Goal: Task Accomplishment & Management: Use online tool/utility

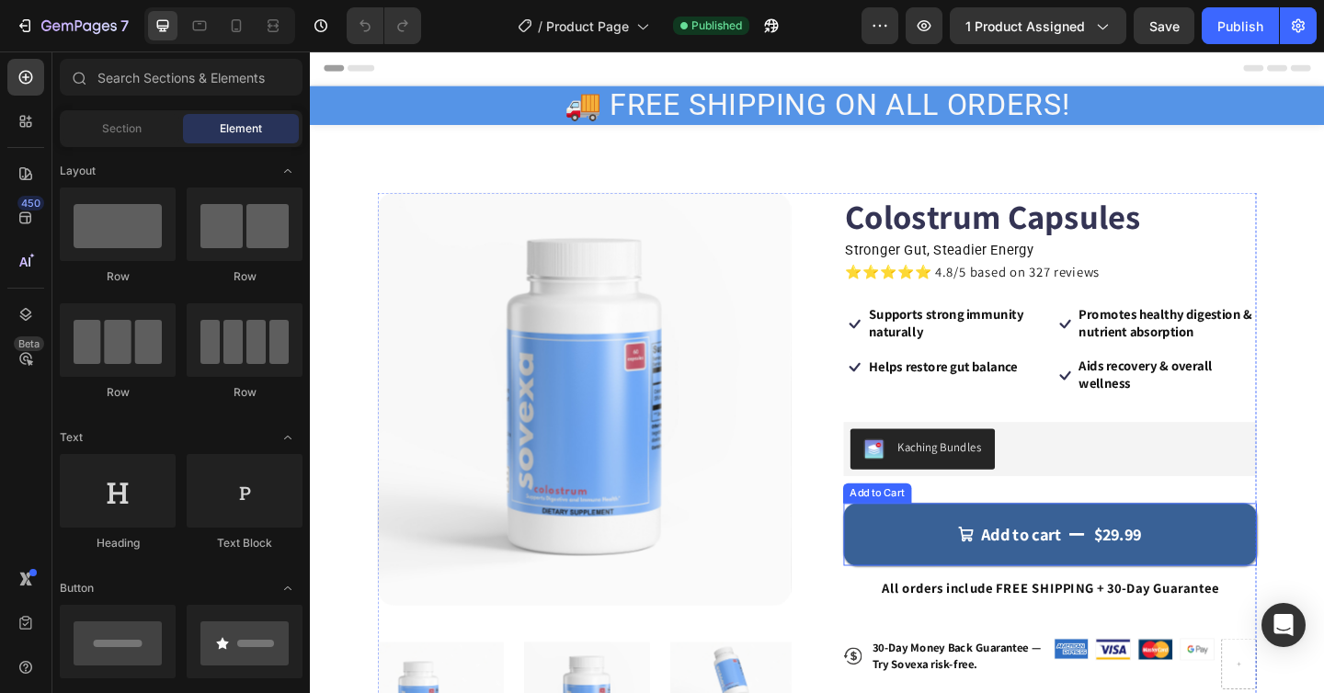
click at [1294, 590] on button "Add to cart $29.99" at bounding box center [1115, 577] width 450 height 68
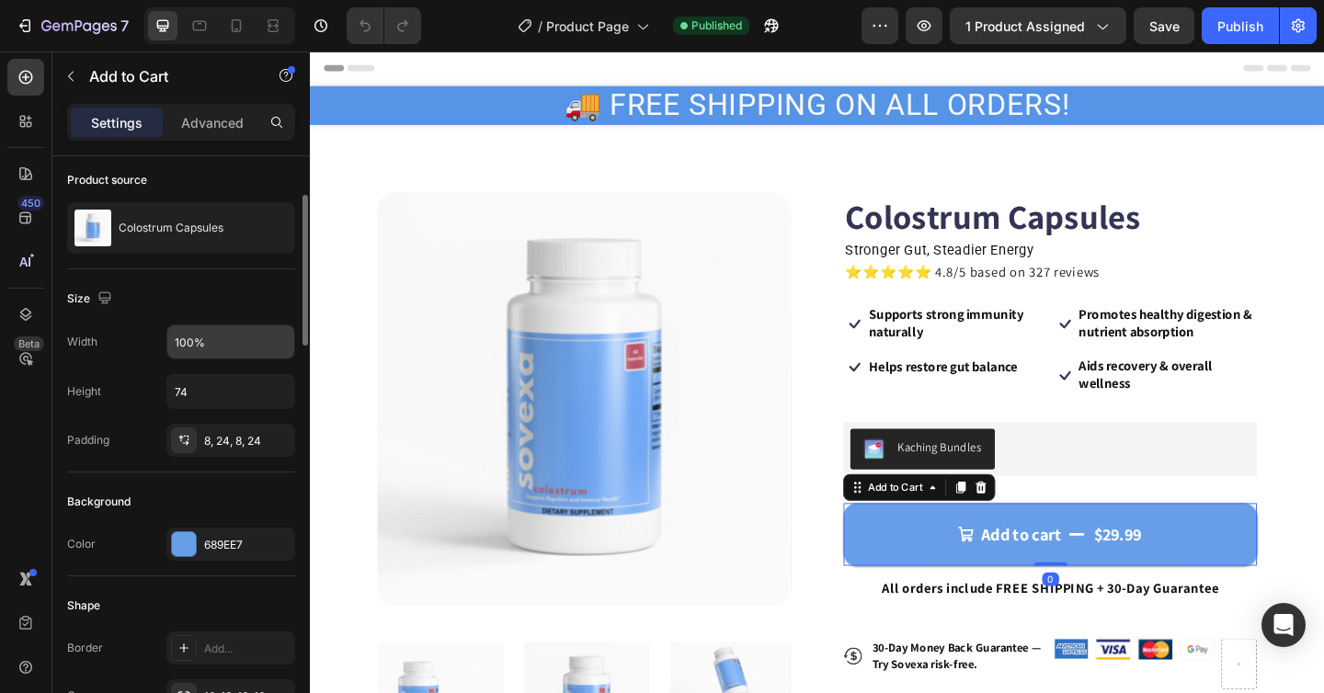
scroll to position [148, 0]
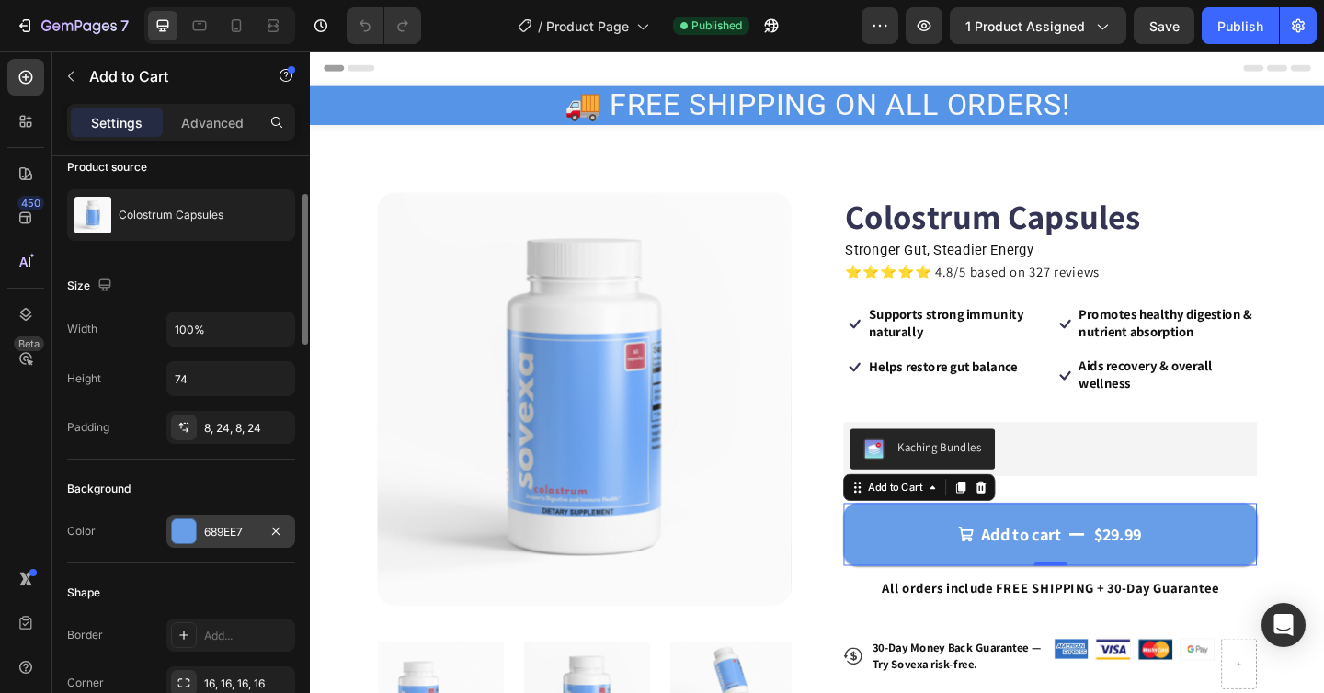
click at [223, 529] on div "689EE7" at bounding box center [230, 532] width 53 height 17
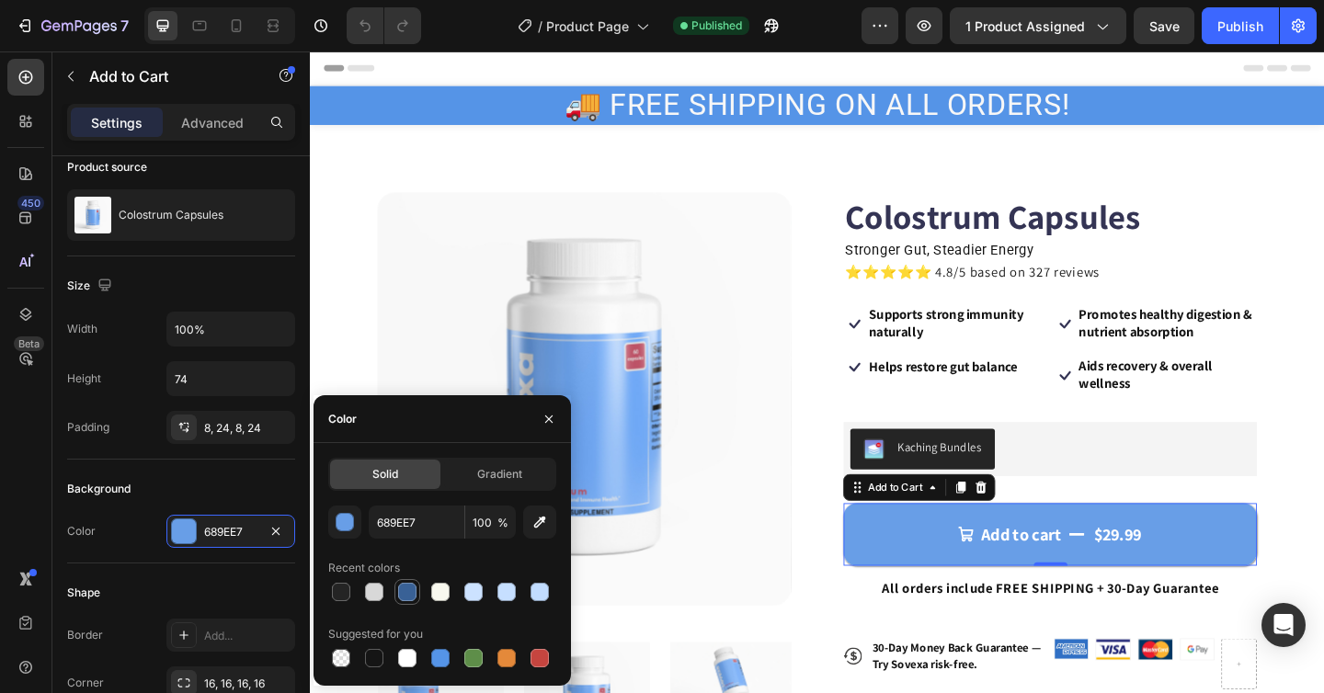
click at [401, 592] on div at bounding box center [407, 592] width 18 height 18
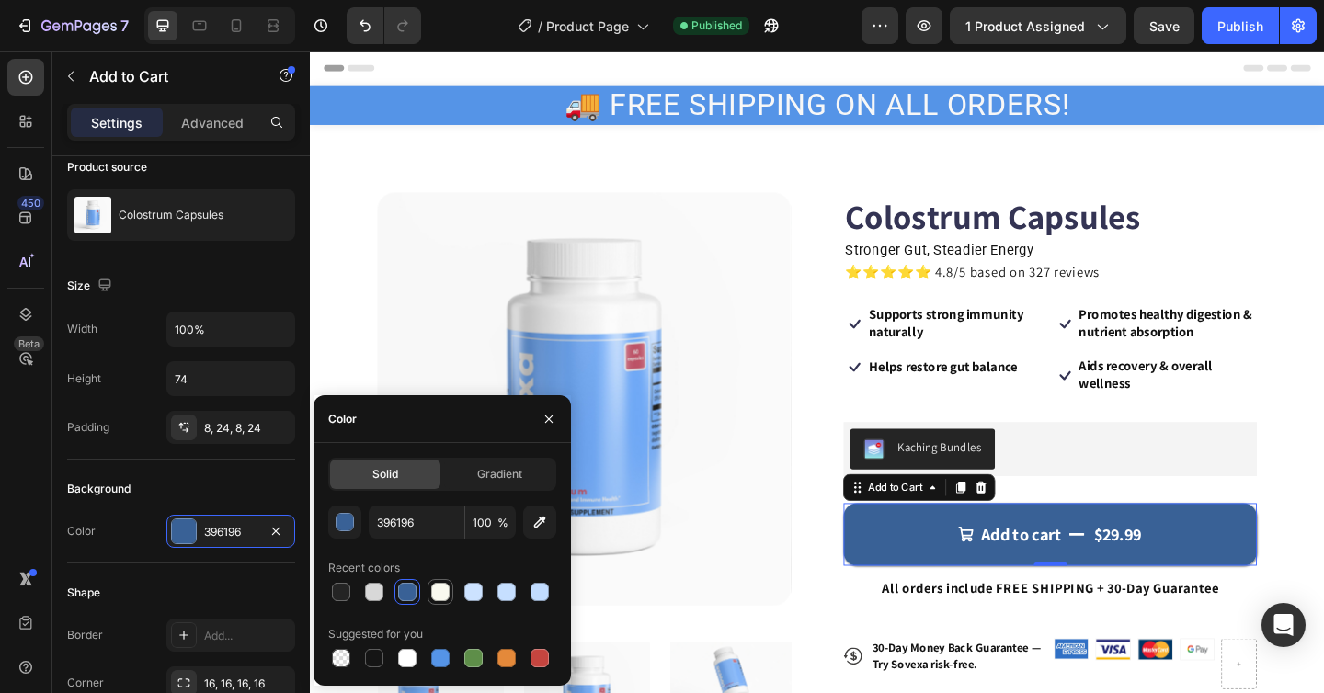
click at [428, 587] on div at bounding box center [441, 592] width 26 height 26
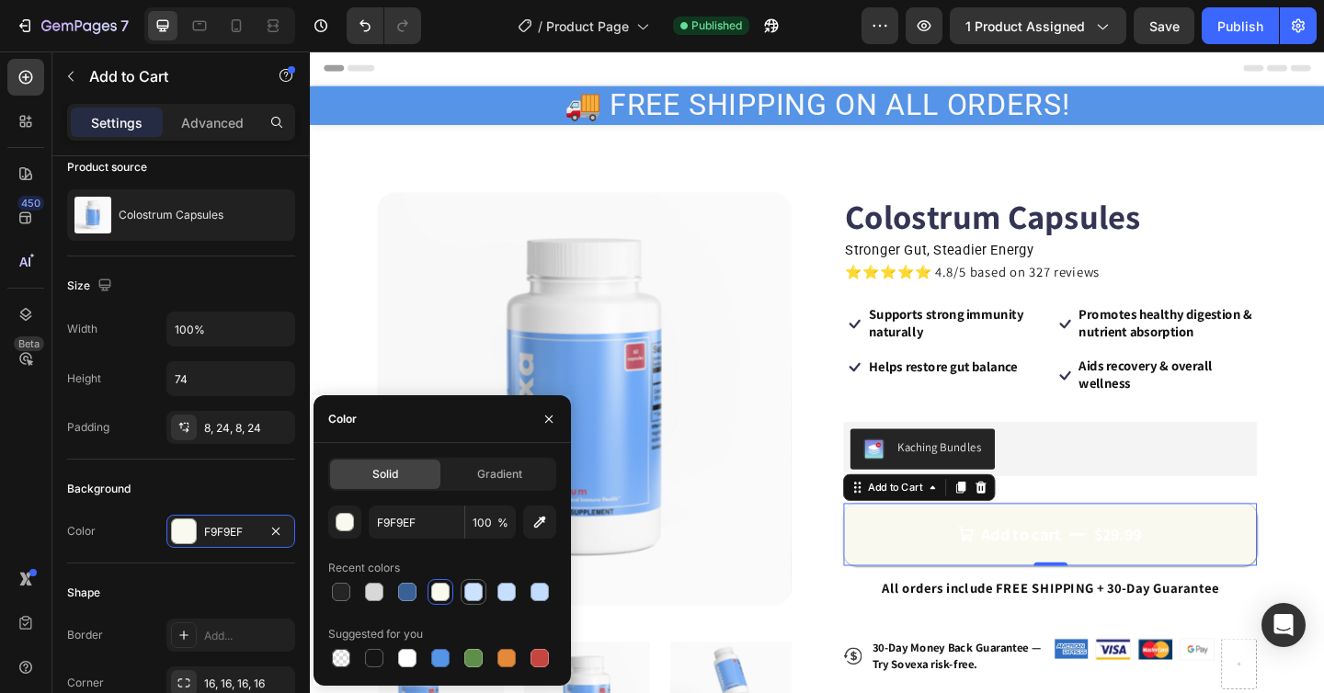
click at [467, 587] on div at bounding box center [473, 592] width 18 height 18
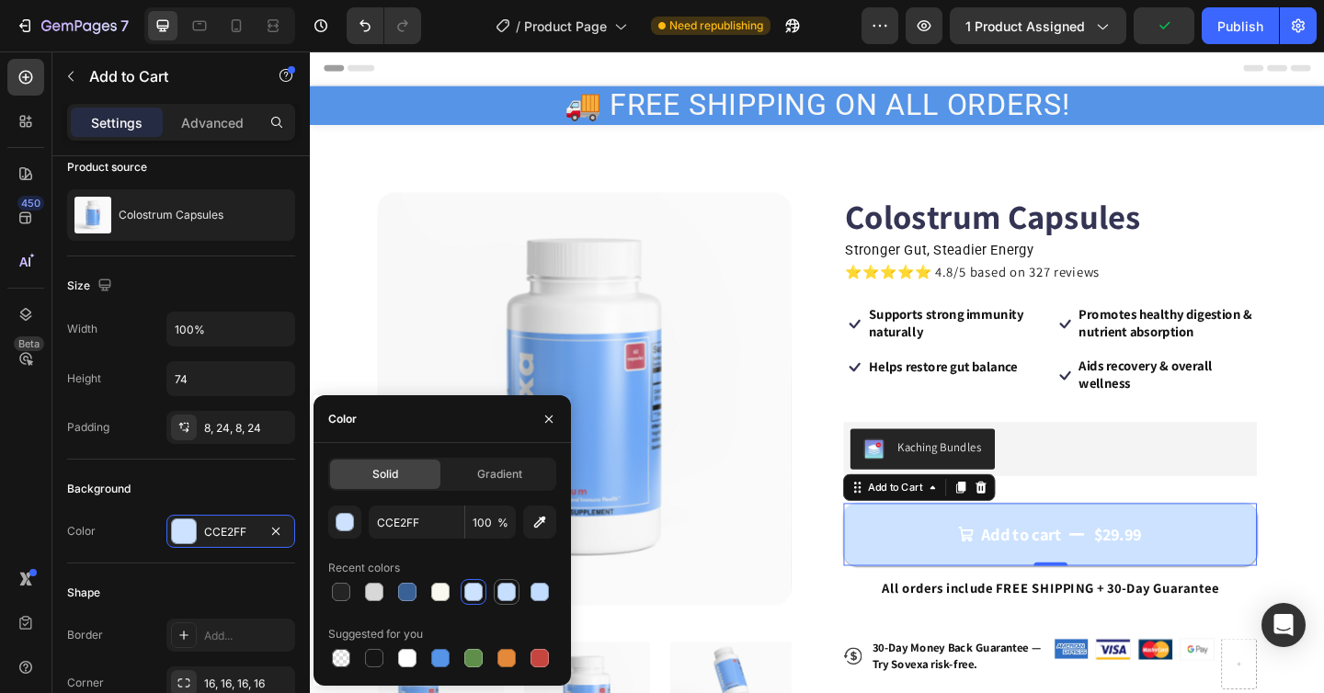
click at [508, 585] on div at bounding box center [506, 592] width 18 height 18
click at [417, 524] on input "C6DFFF" at bounding box center [417, 522] width 96 height 33
paste input "6BBF59"
type input "6BBF59"
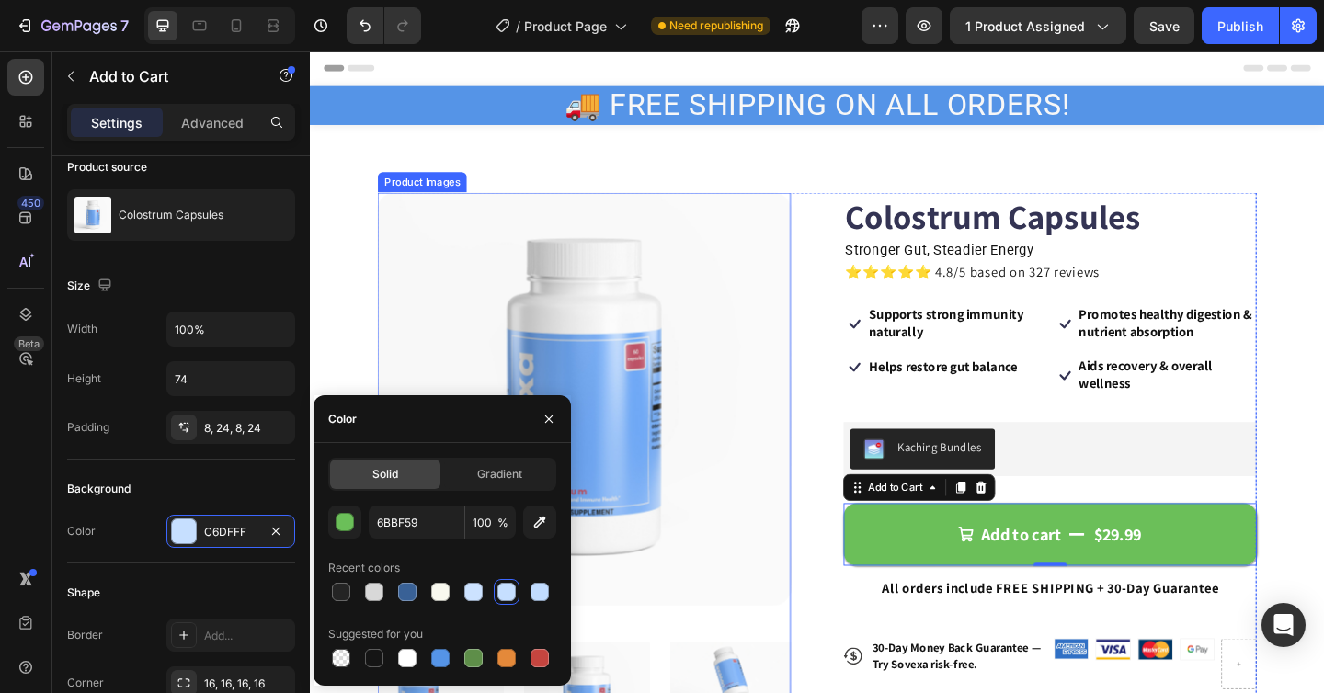
click at [484, 274] on img at bounding box center [608, 430] width 450 height 450
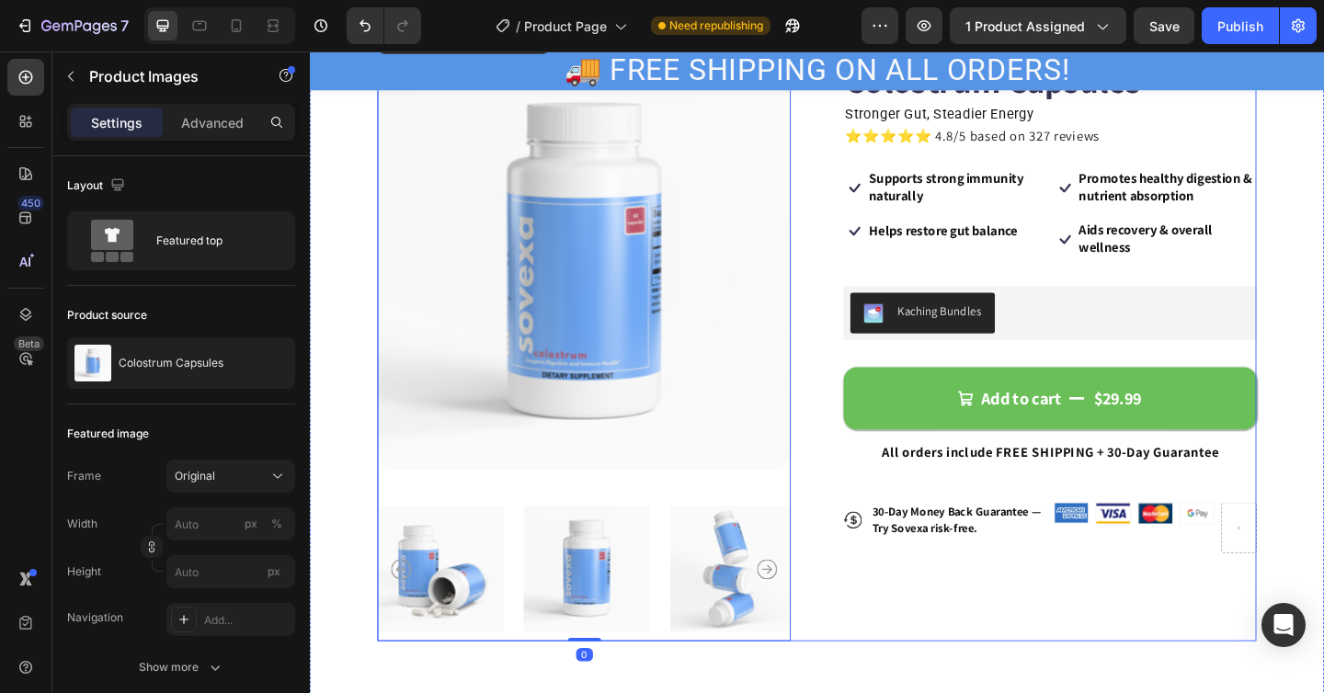
click at [987, 679] on div "Colostrum Capsules Product Title Stronger Gut, Steadier Energy Text Block ⭐️⭐️⭐…" at bounding box center [1115, 375] width 450 height 636
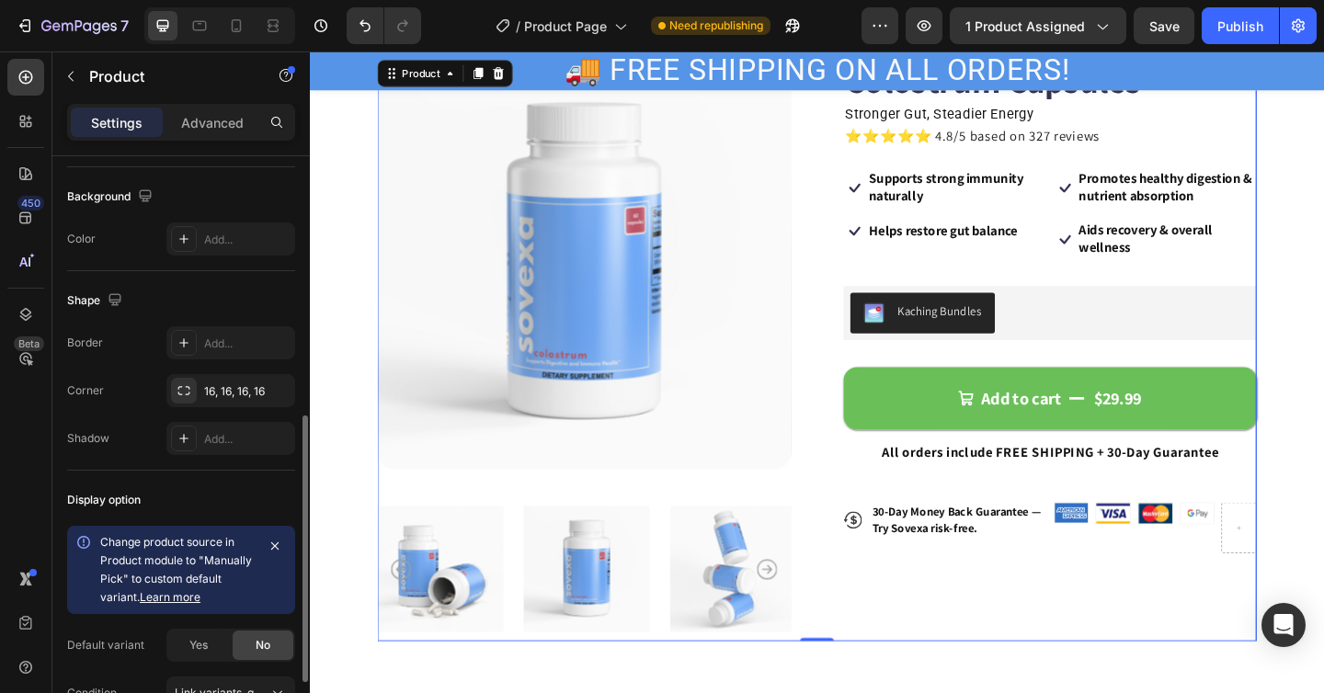
scroll to position [553, 0]
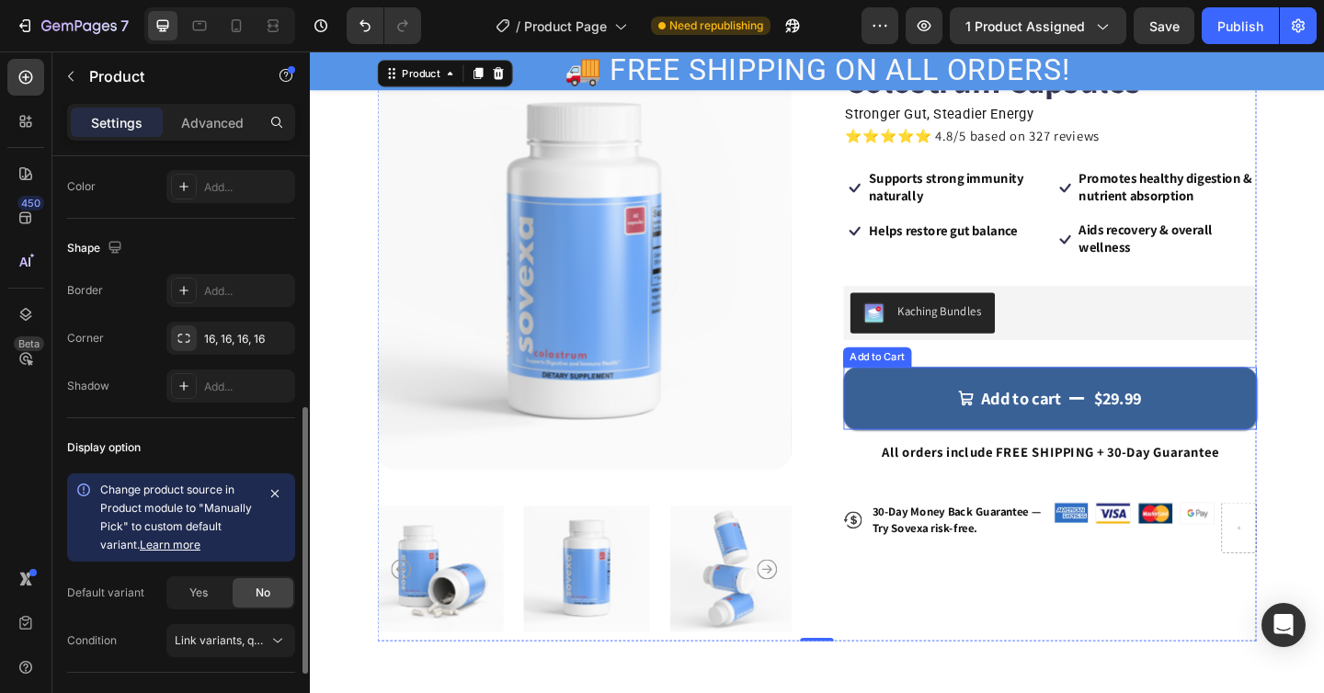
click at [953, 452] on button "Add to cart $29.99" at bounding box center [1115, 429] width 450 height 68
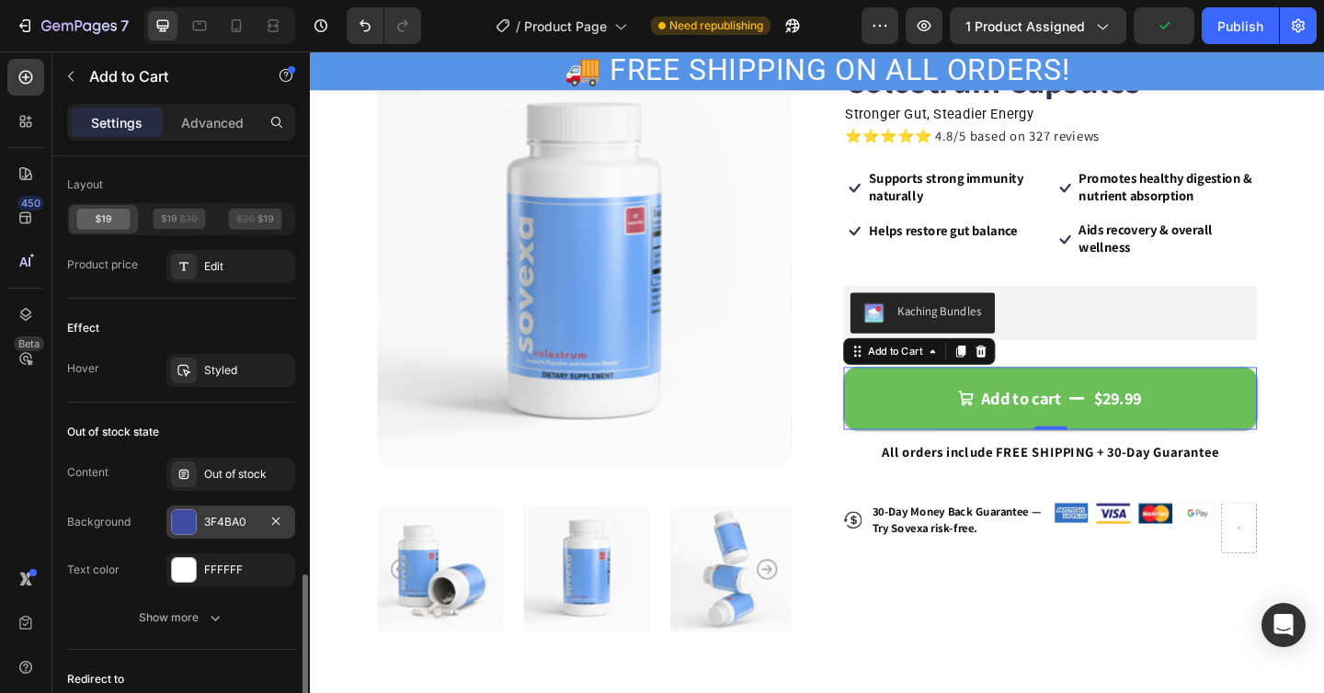
scroll to position [1490, 0]
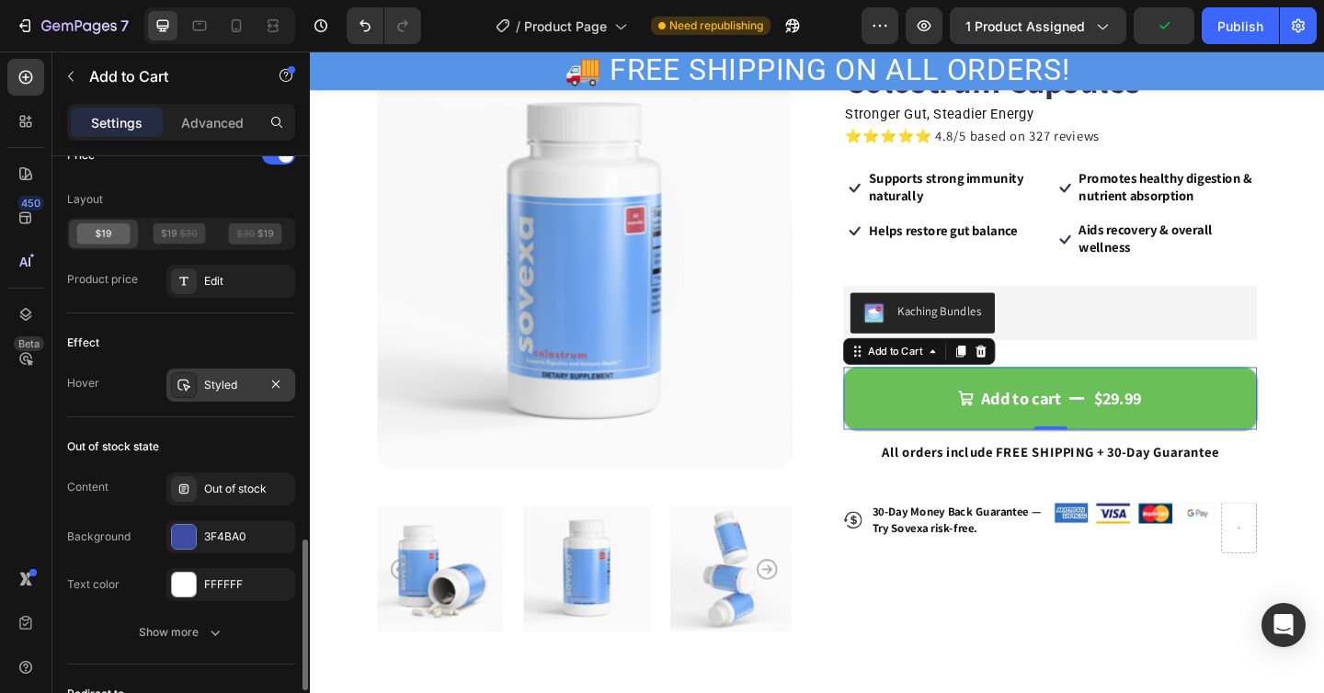
click at [236, 394] on div "Styled" at bounding box center [230, 385] width 129 height 33
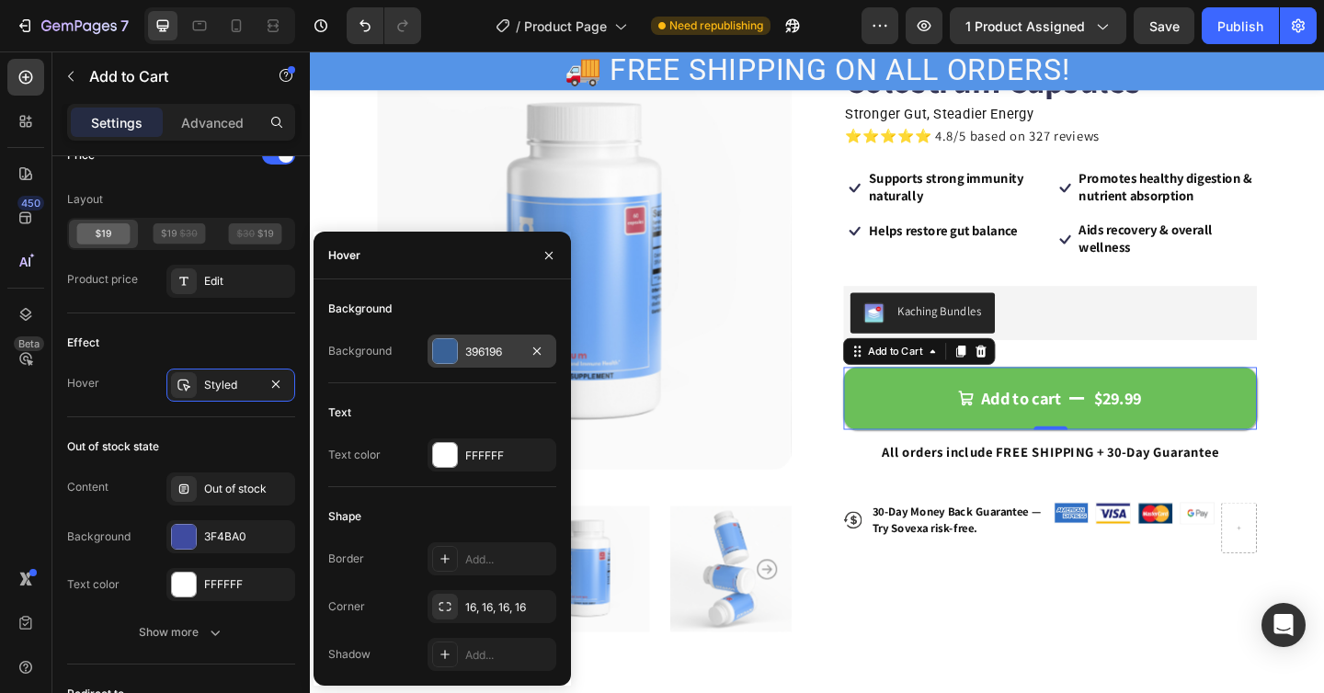
click at [475, 350] on div "396196" at bounding box center [491, 352] width 53 height 17
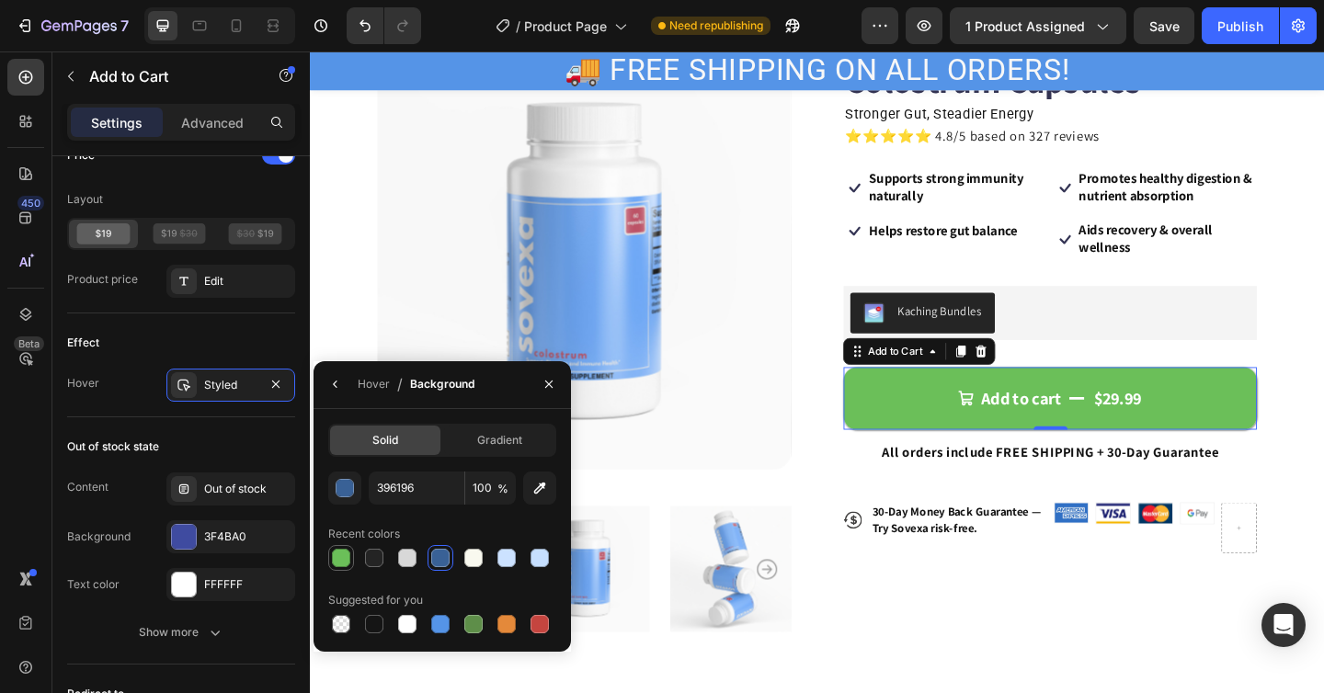
click at [343, 554] on div at bounding box center [341, 558] width 18 height 18
click at [350, 488] on div "button" at bounding box center [346, 489] width 18 height 18
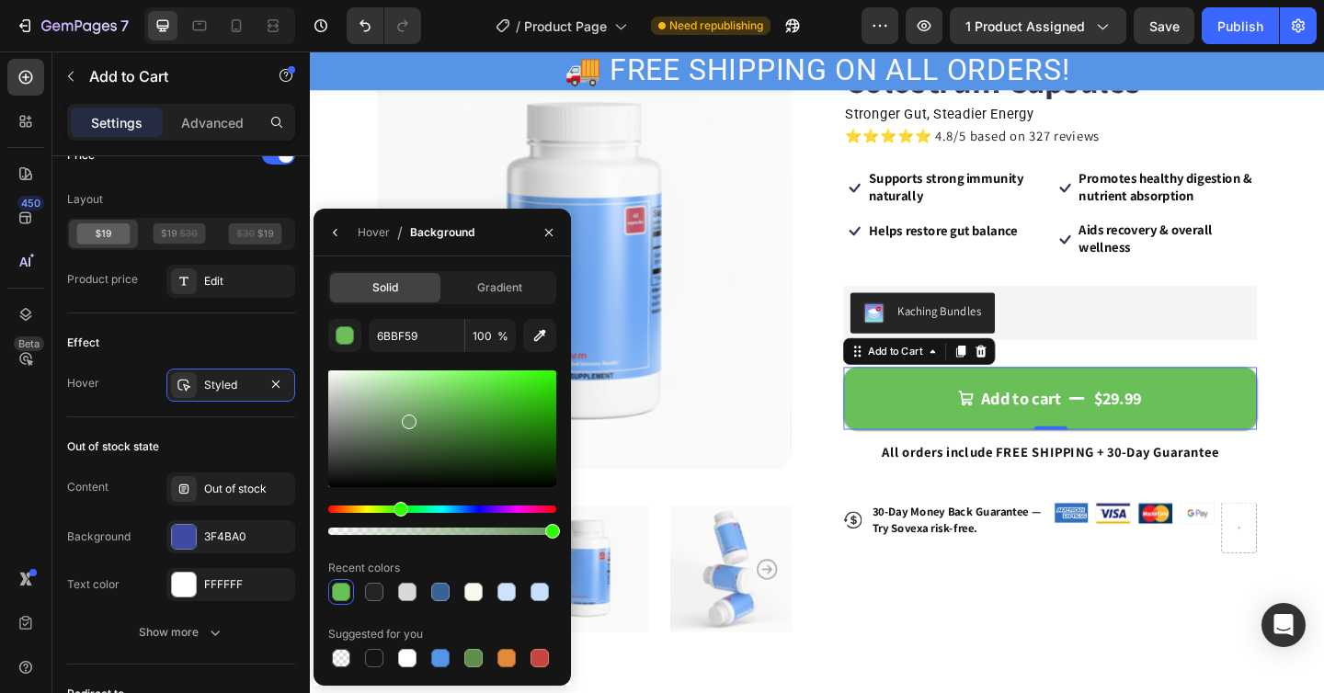
drag, startPoint x: 456, startPoint y: 406, endPoint x: 405, endPoint y: 410, distance: 51.6
click at [405, 415] on div at bounding box center [409, 422] width 15 height 15
drag, startPoint x: 419, startPoint y: 407, endPoint x: 461, endPoint y: 363, distance: 60.5
click at [461, 363] on div "7AA870 100 % Recent colors Suggested for you" at bounding box center [442, 495] width 228 height 352
drag, startPoint x: 466, startPoint y: 375, endPoint x: 461, endPoint y: 399, distance: 24.5
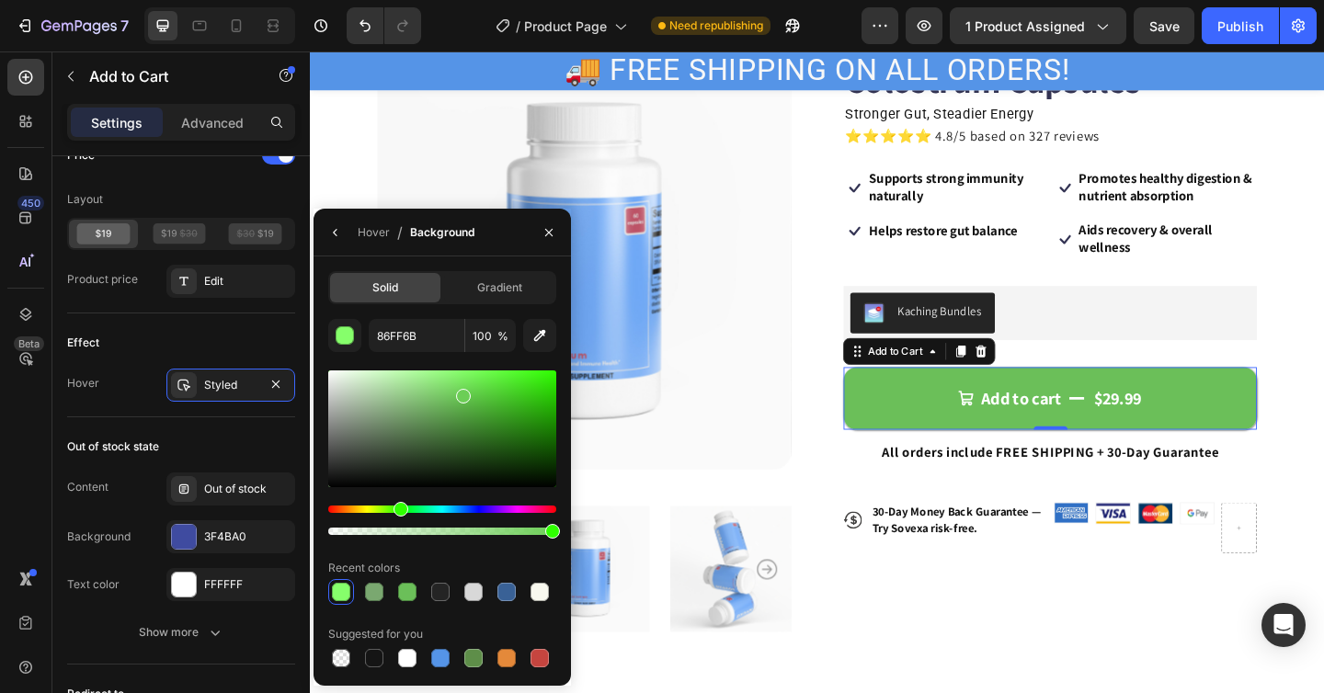
click at [461, 399] on div at bounding box center [463, 396] width 15 height 15
drag, startPoint x: 465, startPoint y: 411, endPoint x: 487, endPoint y: 418, distance: 23.3
click at [487, 418] on div at bounding box center [442, 429] width 228 height 117
click at [369, 506] on div "Hue" at bounding box center [442, 509] width 228 height 7
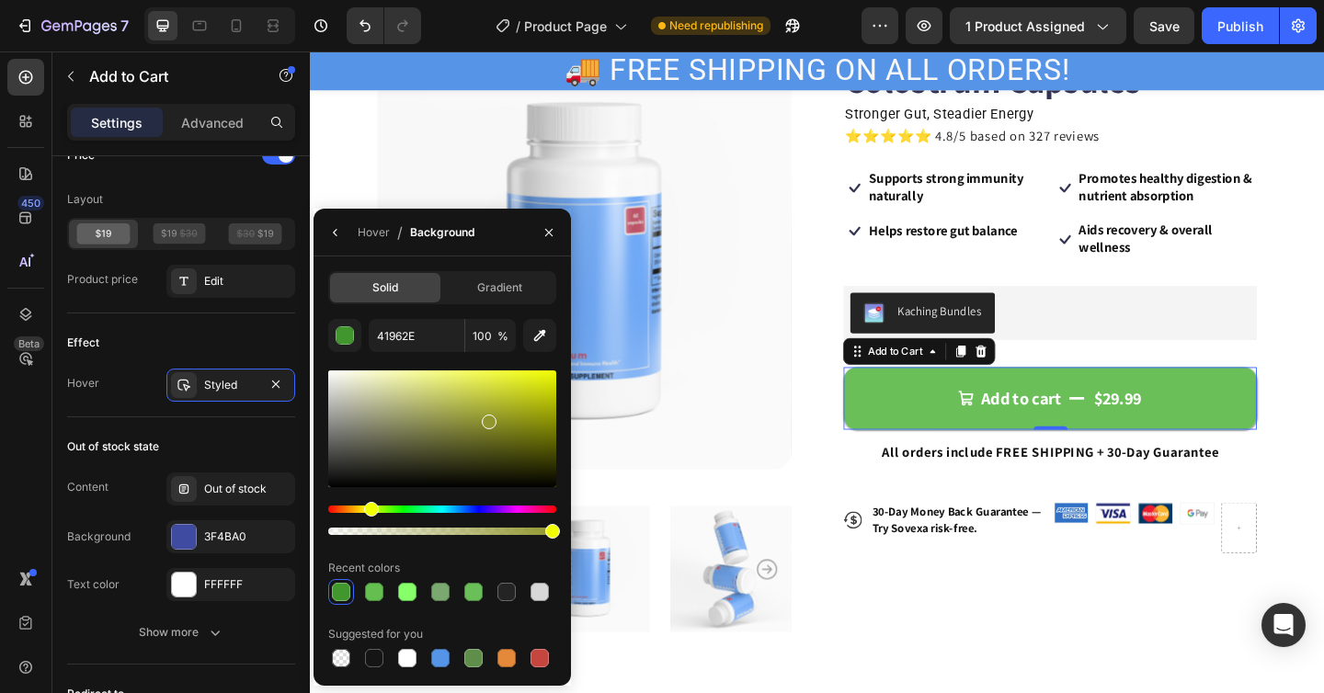
type input "91962E"
click at [556, 234] on button "button" at bounding box center [548, 232] width 29 height 29
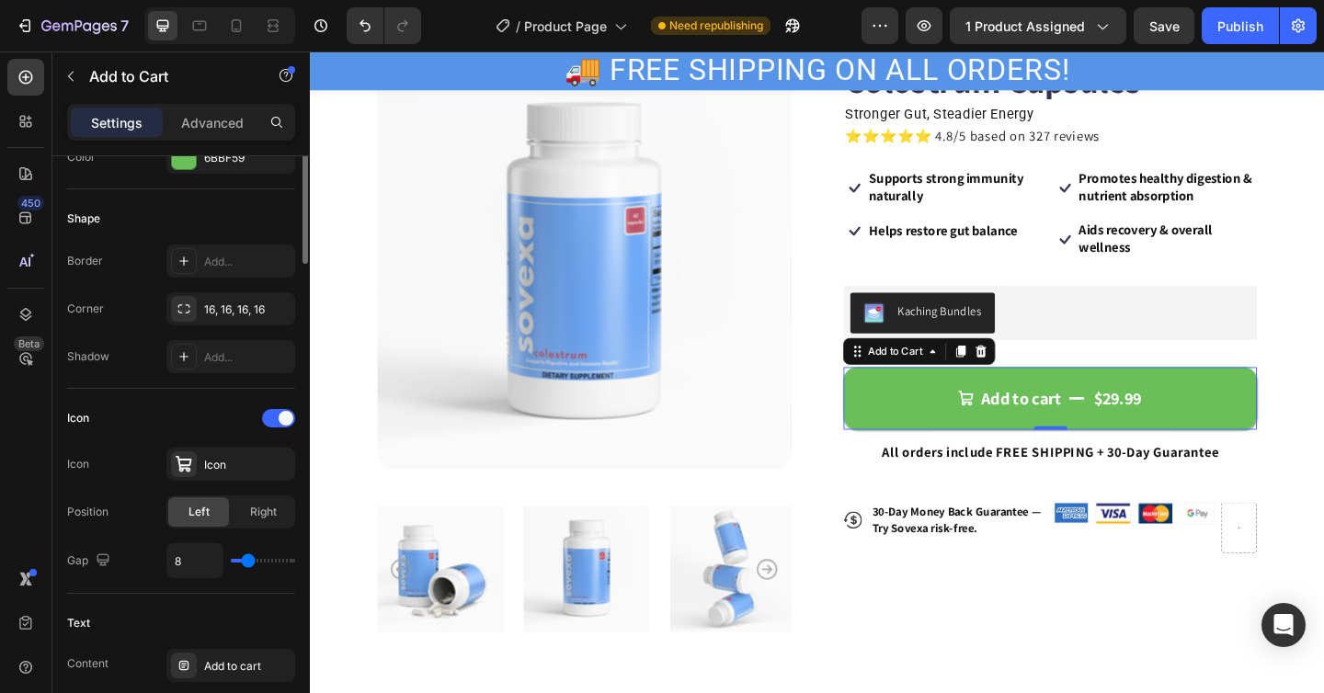
scroll to position [273, 0]
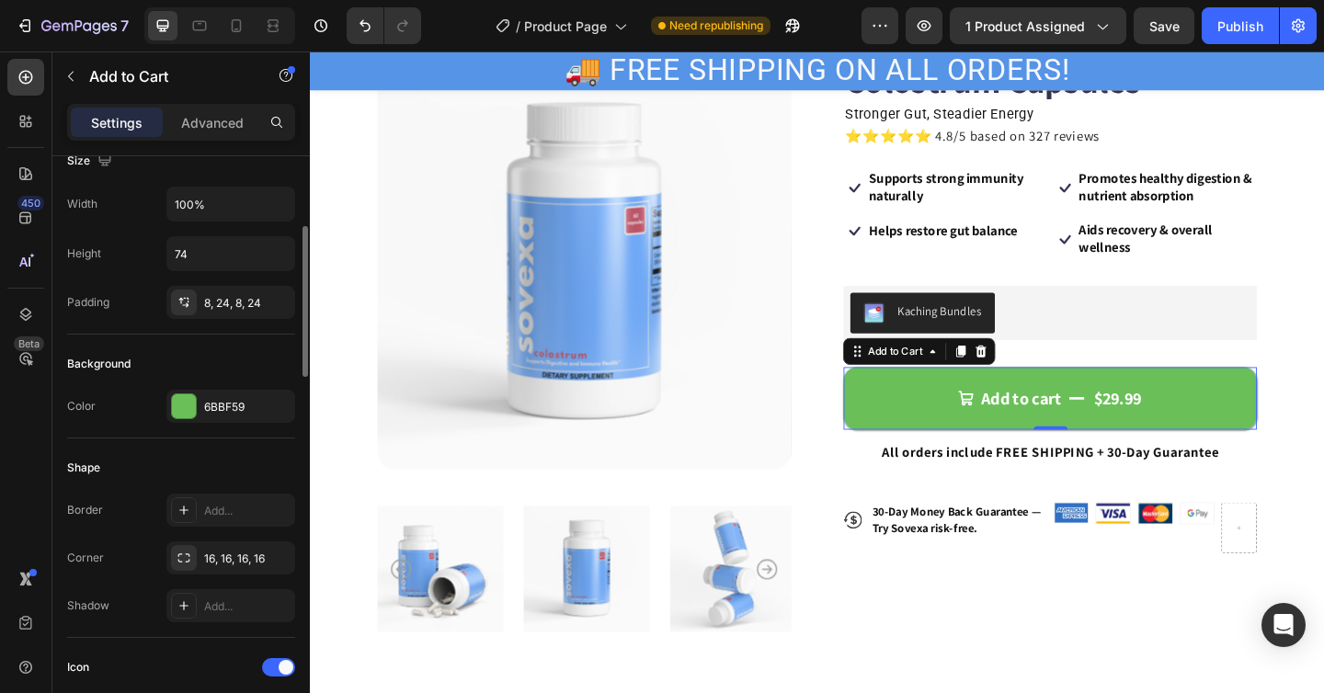
click at [200, 388] on div "Background Color 6BBF59" at bounding box center [181, 387] width 228 height 104
click at [203, 401] on div "6BBF59" at bounding box center [230, 406] width 129 height 33
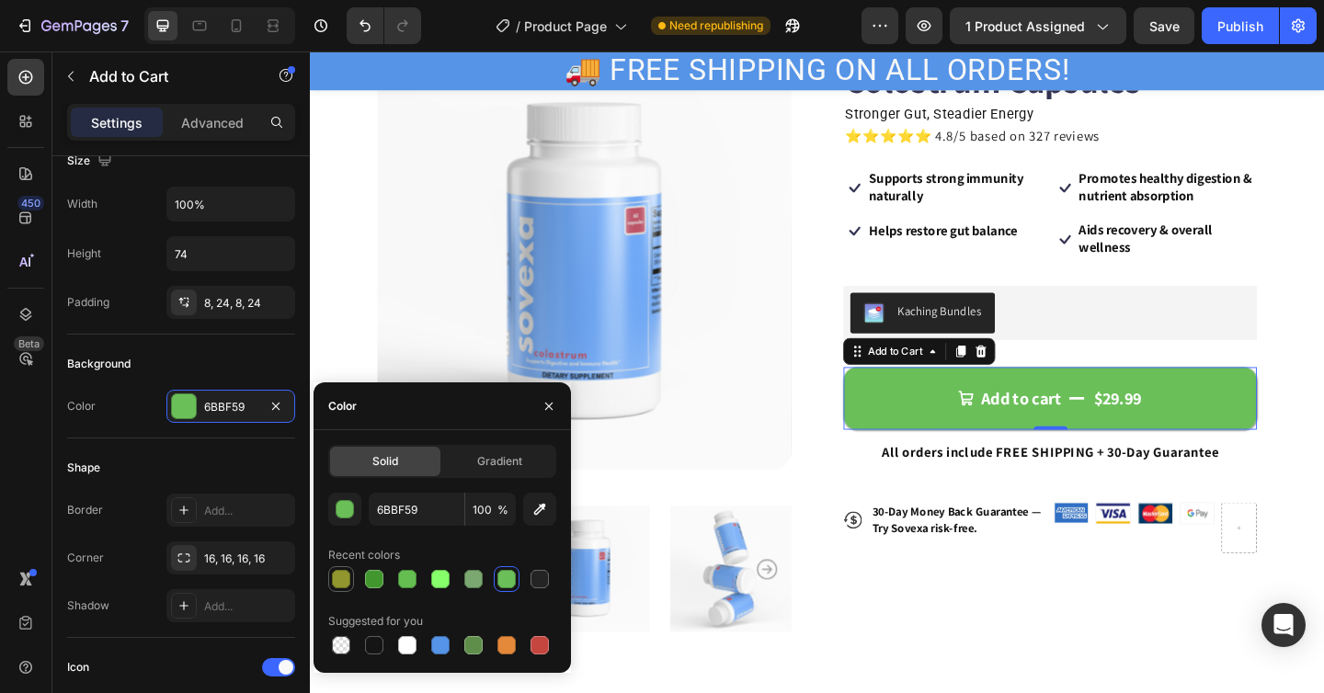
click at [342, 582] on div at bounding box center [341, 579] width 18 height 18
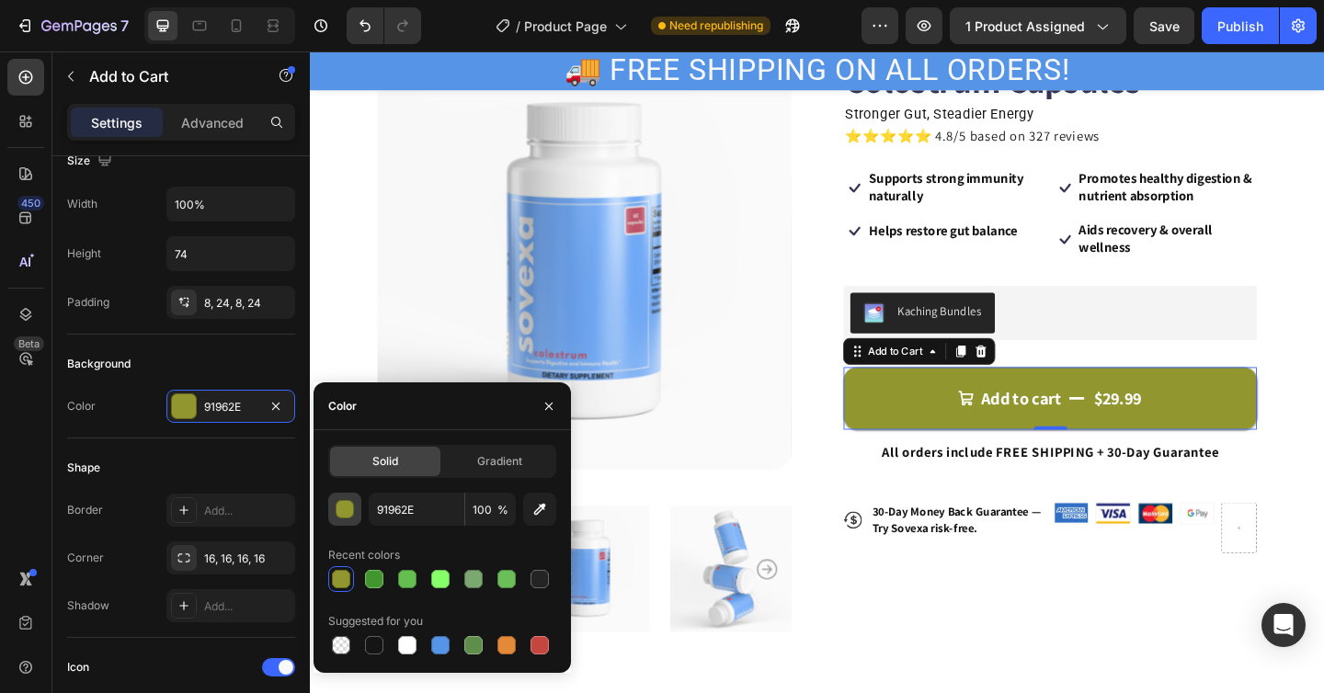
click at [348, 514] on div "button" at bounding box center [346, 510] width 18 height 18
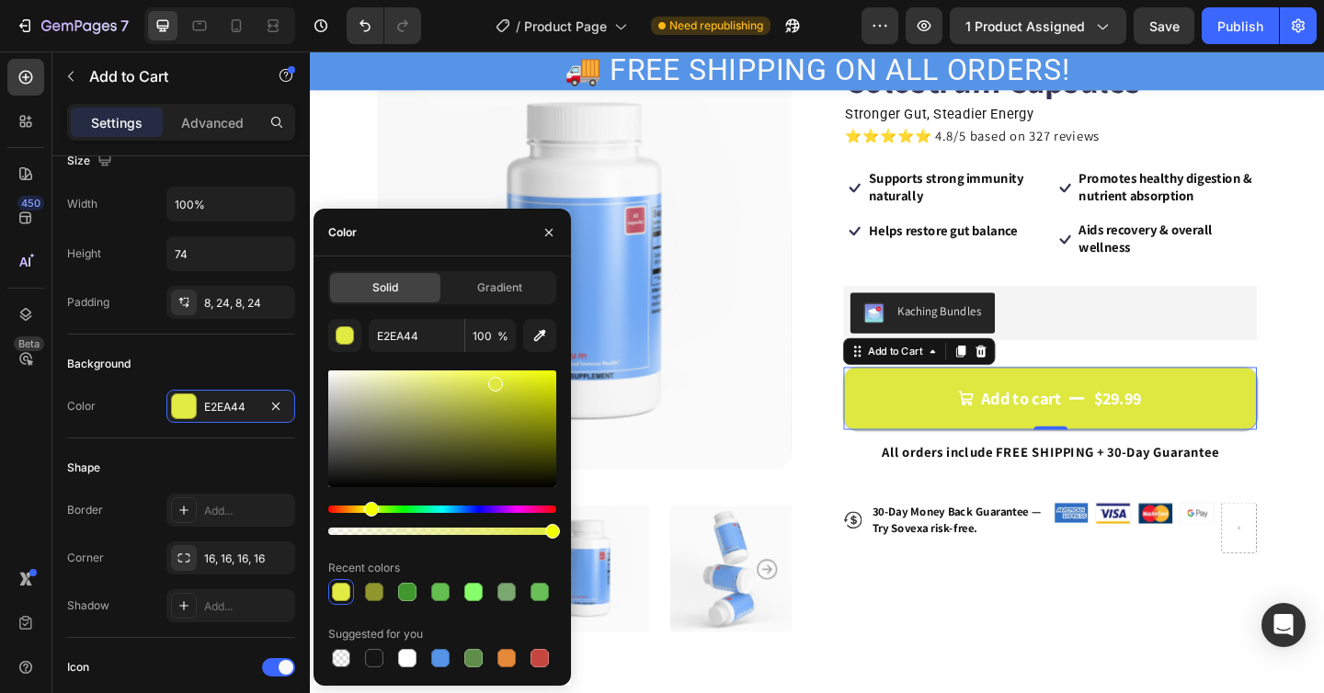
type input "DFE840"
drag, startPoint x: 454, startPoint y: 426, endPoint x: 493, endPoint y: 381, distance: 59.3
click at [493, 381] on div at bounding box center [442, 429] width 228 height 117
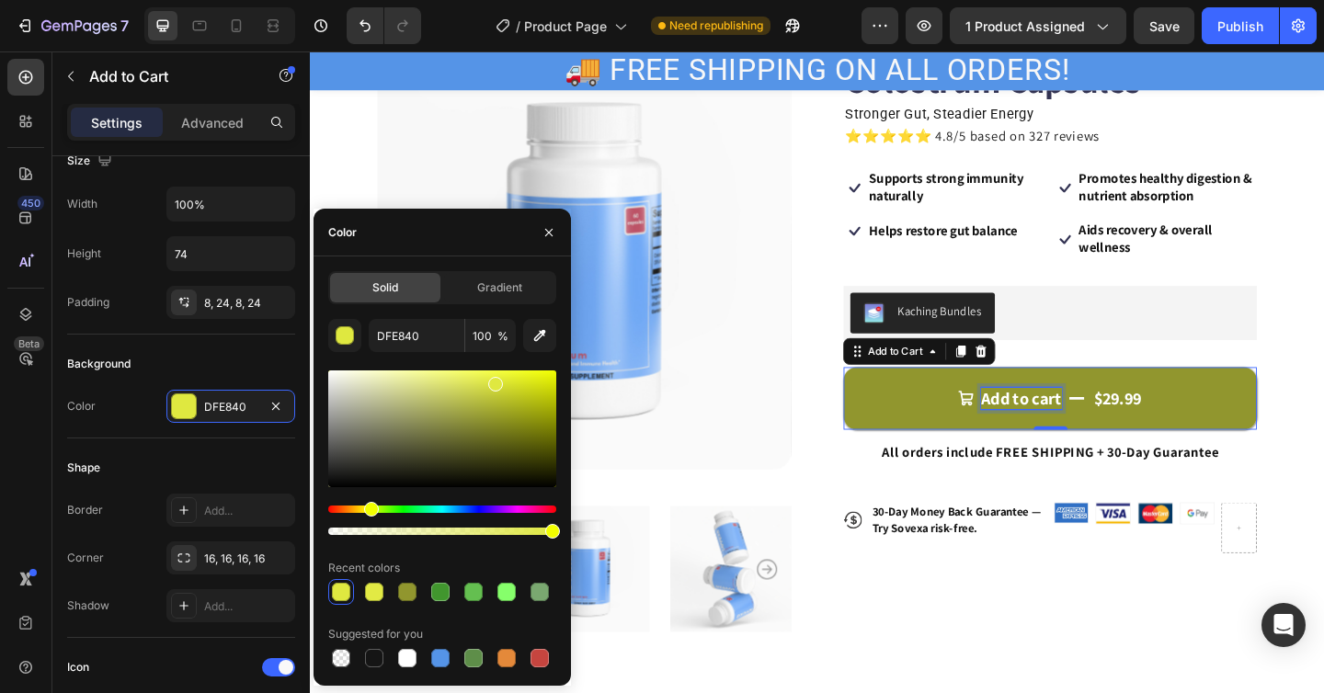
click at [1189, 436] on div "$29.99" at bounding box center [1187, 430] width 55 height 28
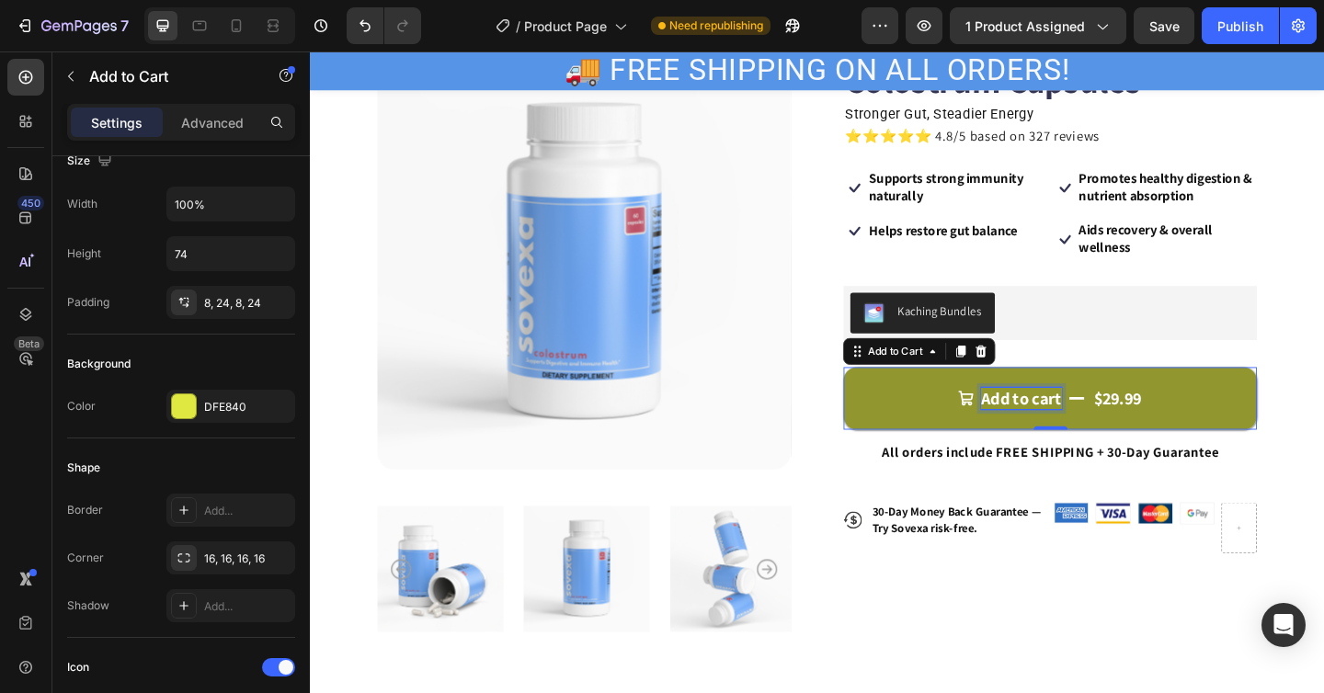
click at [1189, 436] on div "$29.99" at bounding box center [1187, 430] width 55 height 28
click at [1127, 421] on button "Add to cart $29.99" at bounding box center [1115, 429] width 450 height 68
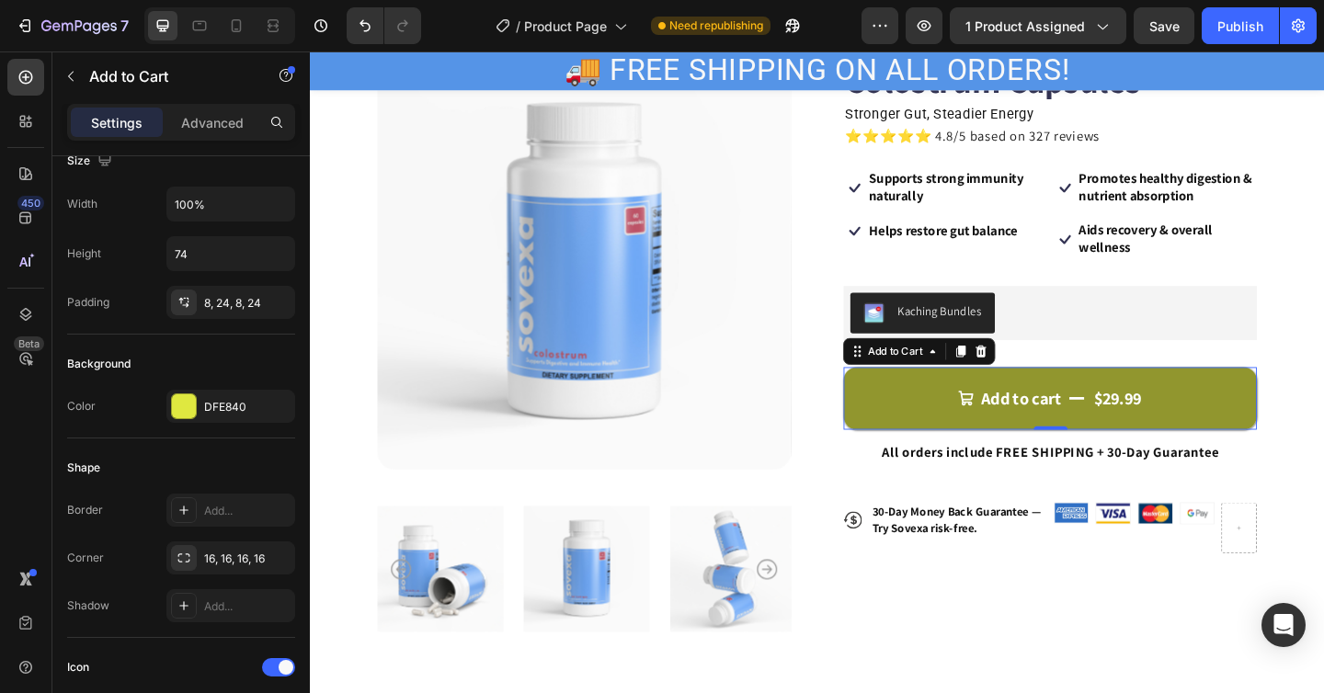
click at [1127, 421] on button "Add to cart $29.99" at bounding box center [1115, 429] width 450 height 68
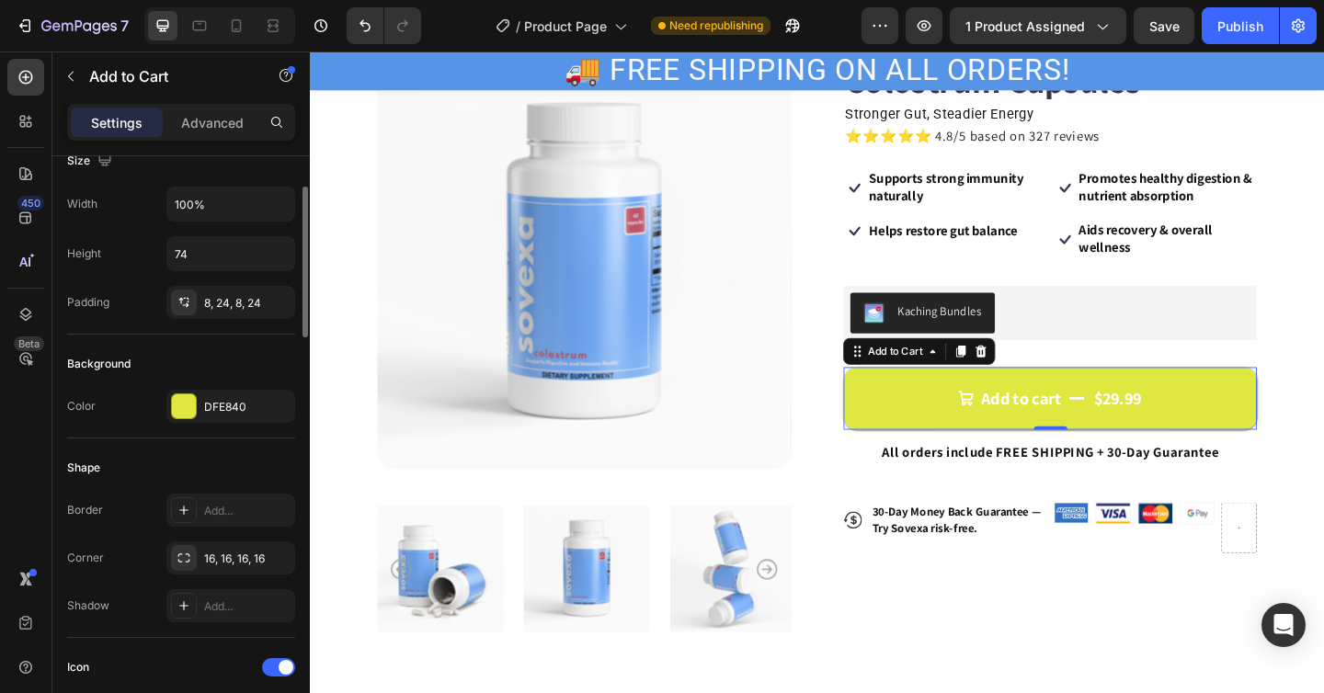
scroll to position [0, 0]
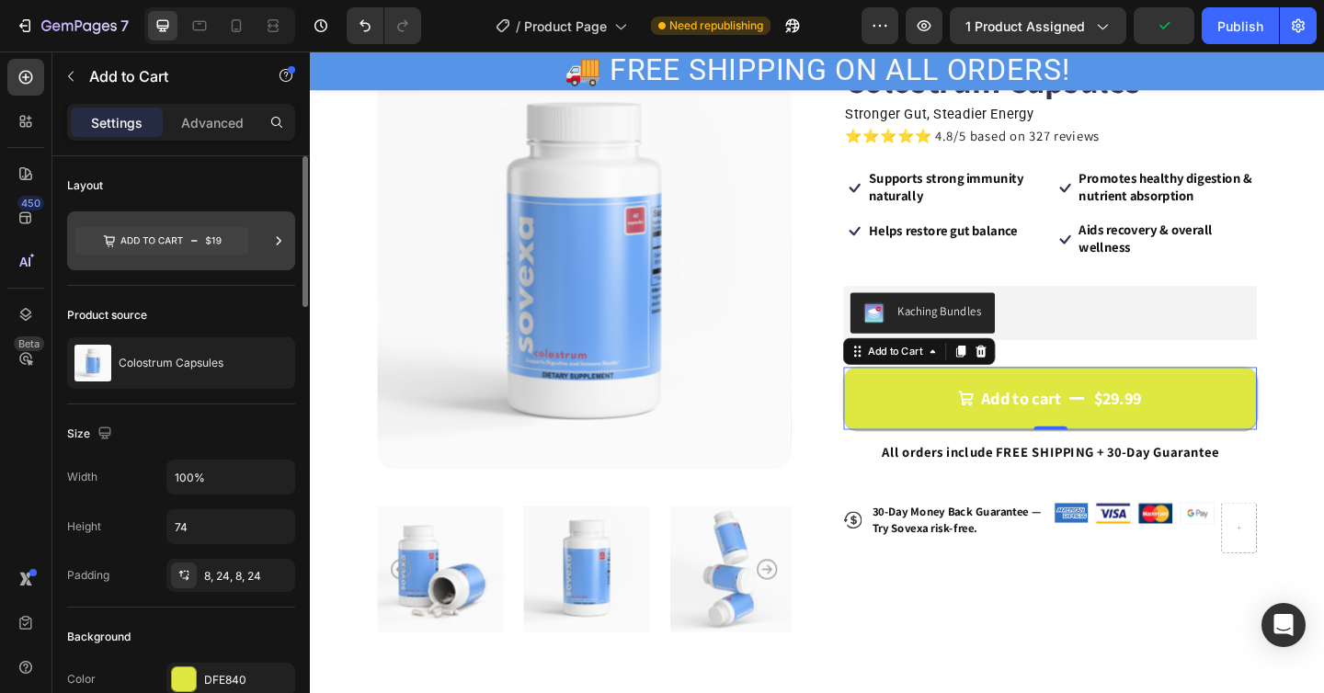
click at [197, 241] on icon at bounding box center [161, 241] width 173 height 28
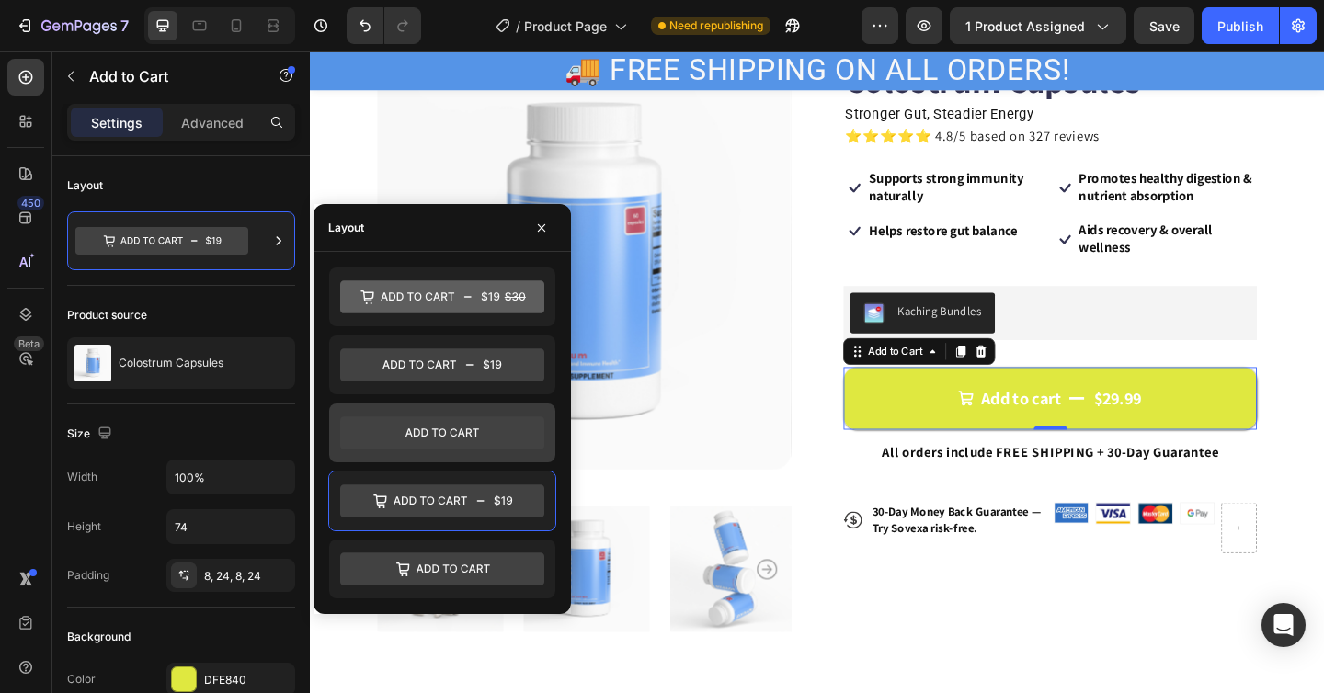
click at [476, 424] on icon at bounding box center [442, 433] width 204 height 33
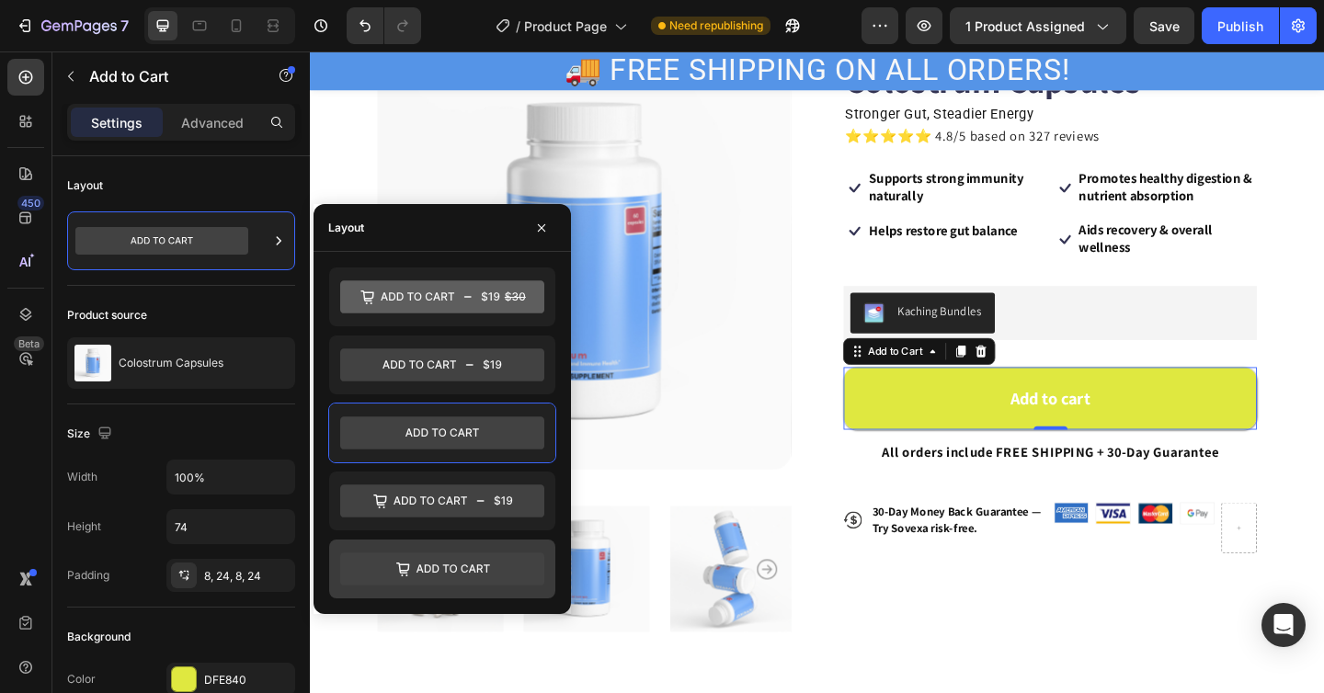
click at [497, 571] on icon at bounding box center [442, 569] width 204 height 33
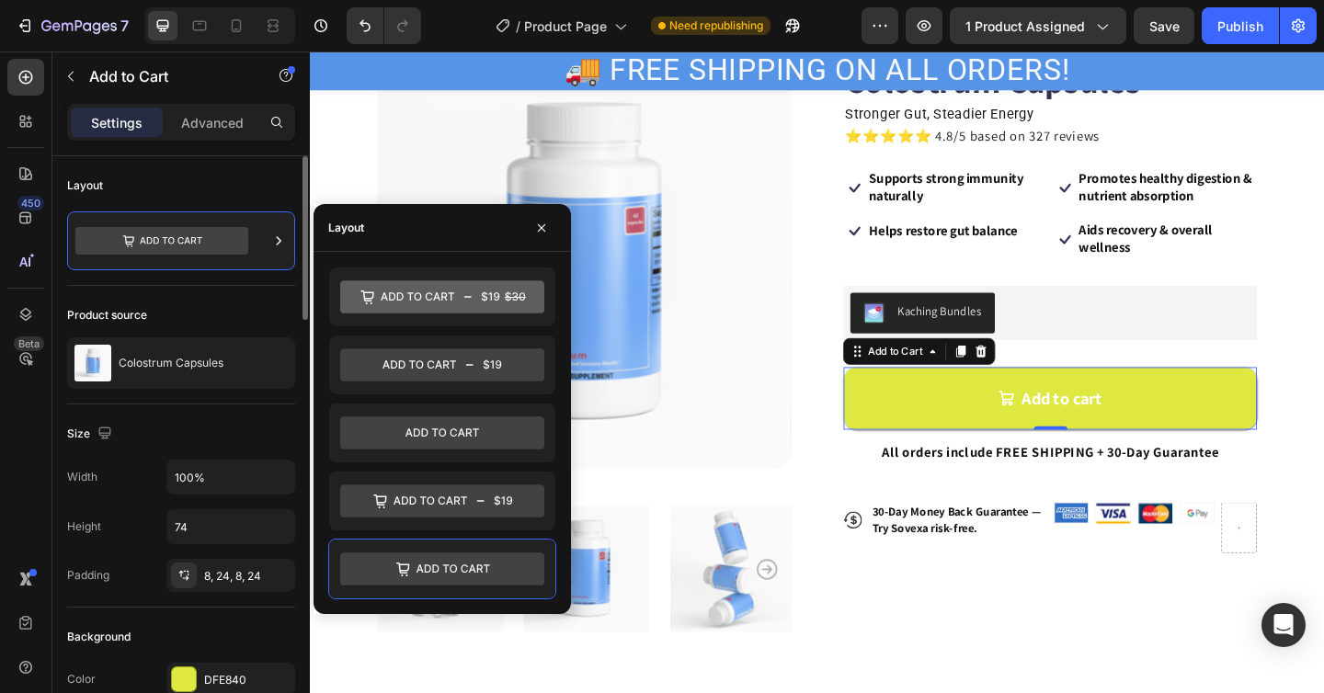
click at [216, 279] on div "Layout" at bounding box center [181, 221] width 228 height 130
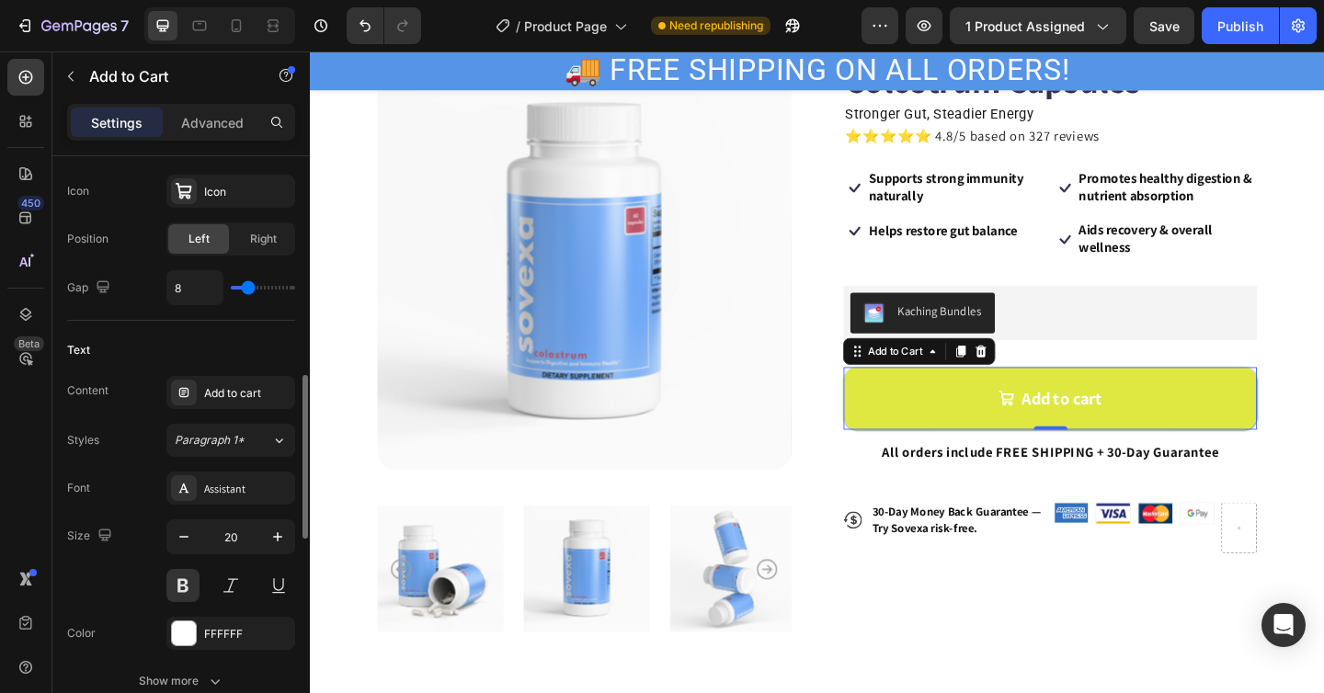
scroll to position [807, 0]
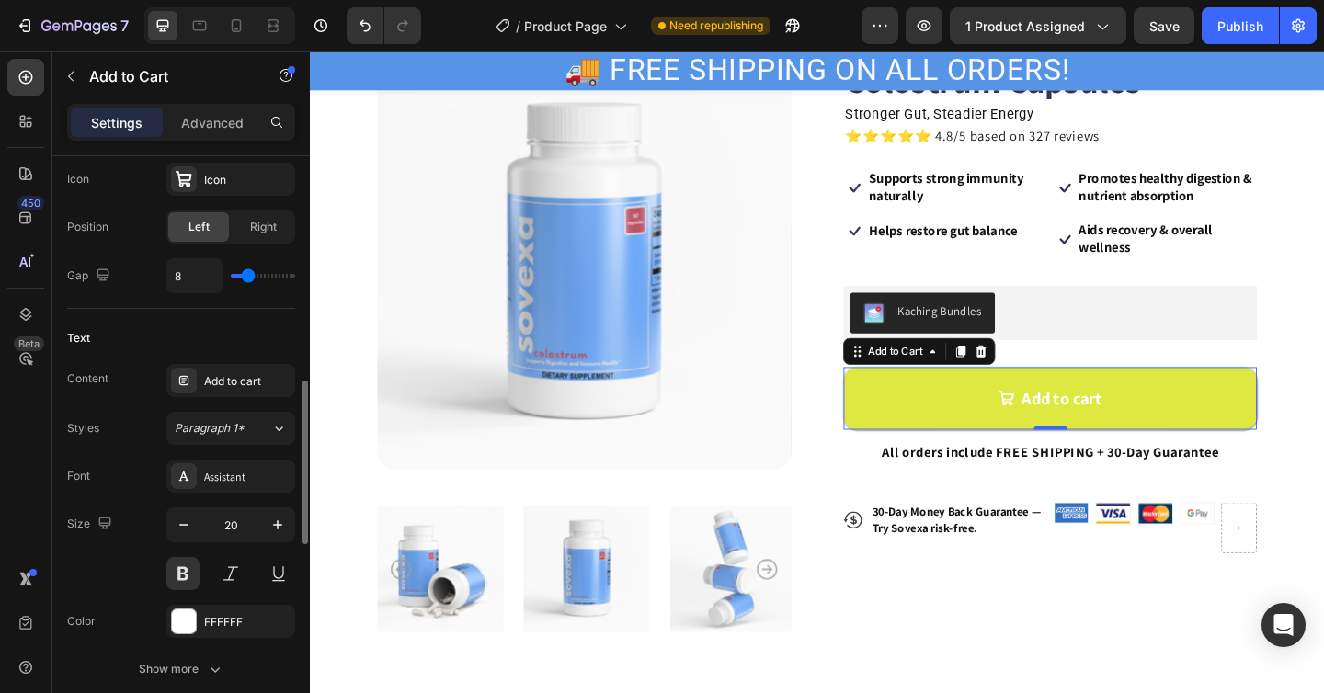
click at [208, 641] on div "Font Assistant Size 20 Color FFFFFF Show more" at bounding box center [181, 573] width 228 height 226
click at [211, 617] on div "FFFFFF" at bounding box center [230, 622] width 53 height 17
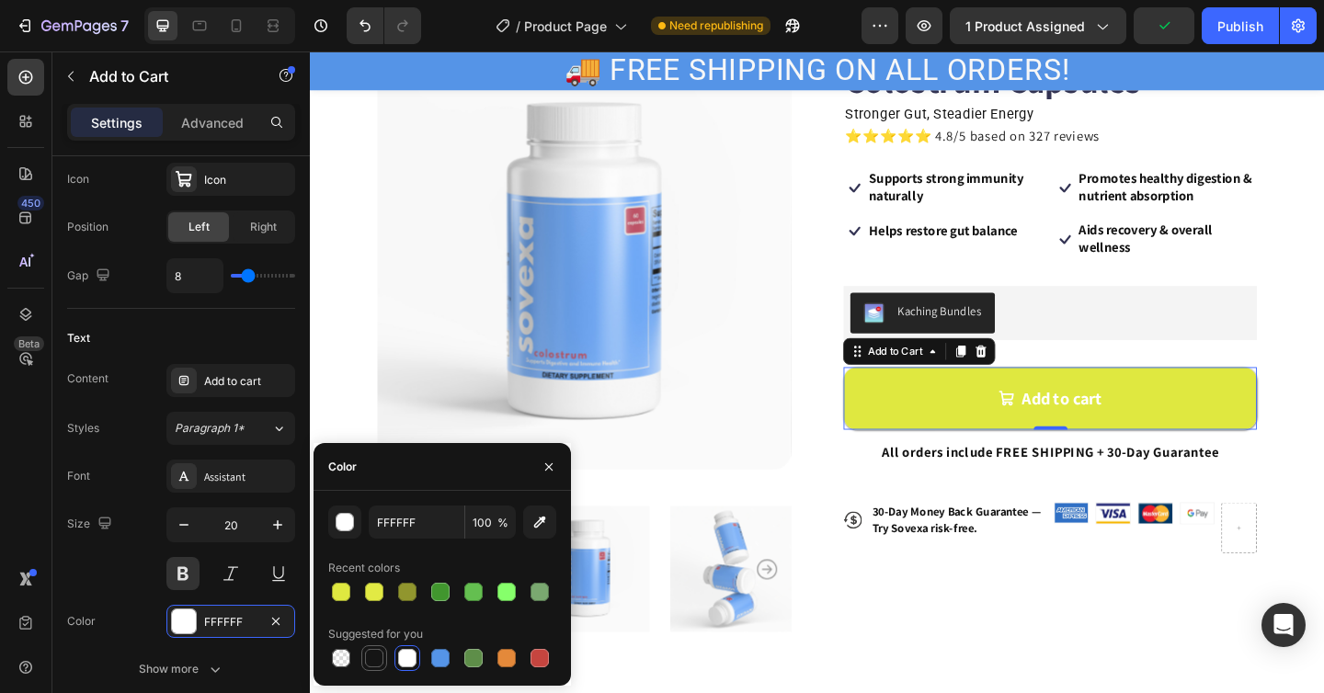
click at [378, 663] on div at bounding box center [374, 658] width 18 height 18
type input "151515"
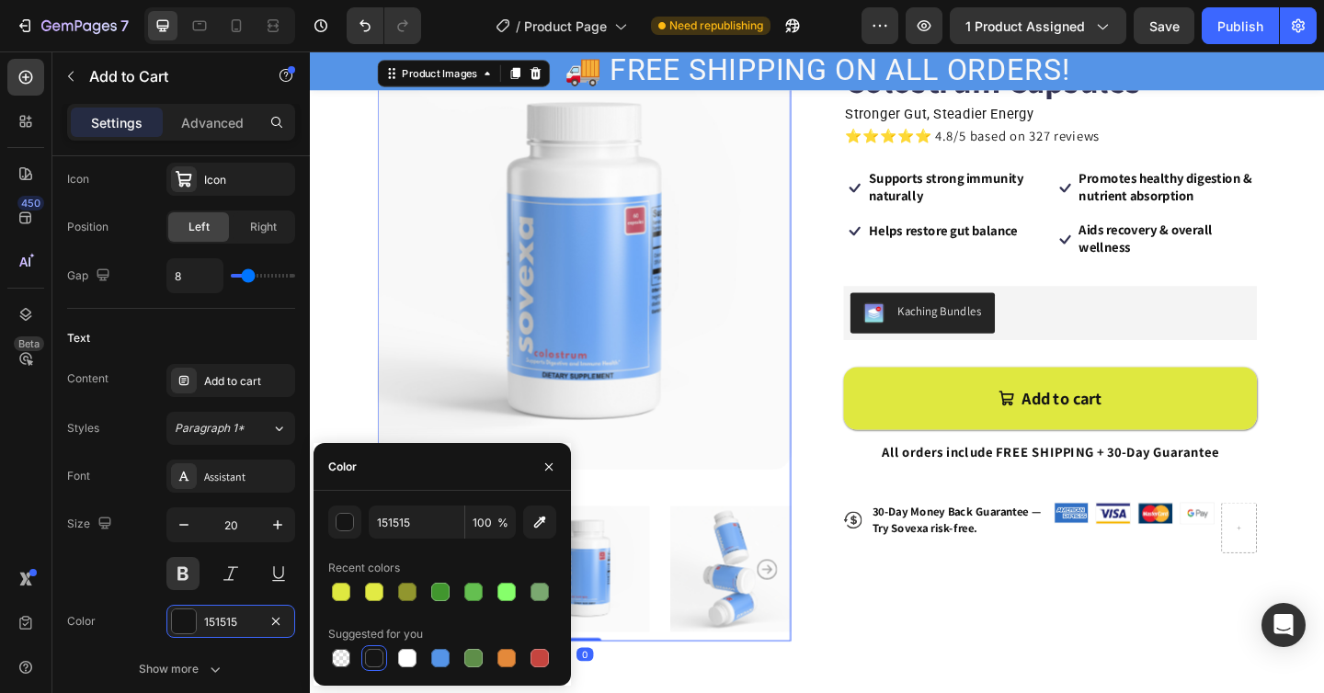
click at [440, 411] on img at bounding box center [608, 282] width 450 height 450
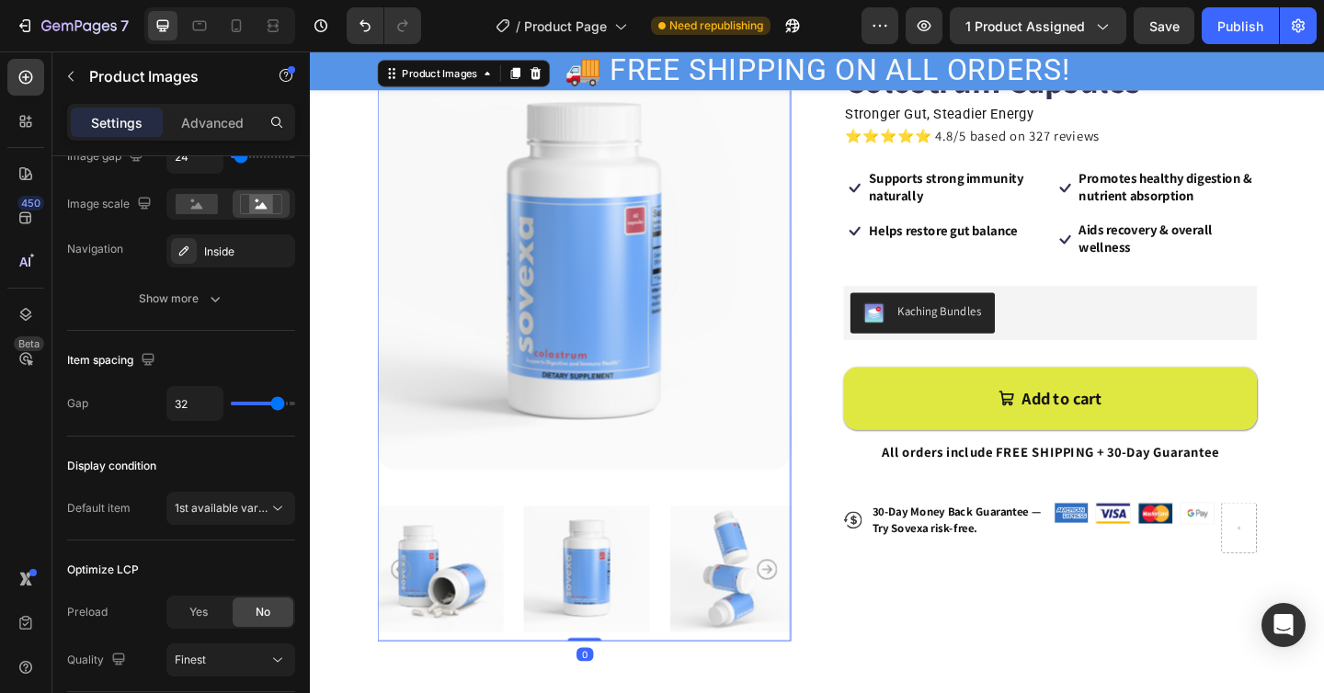
scroll to position [0, 0]
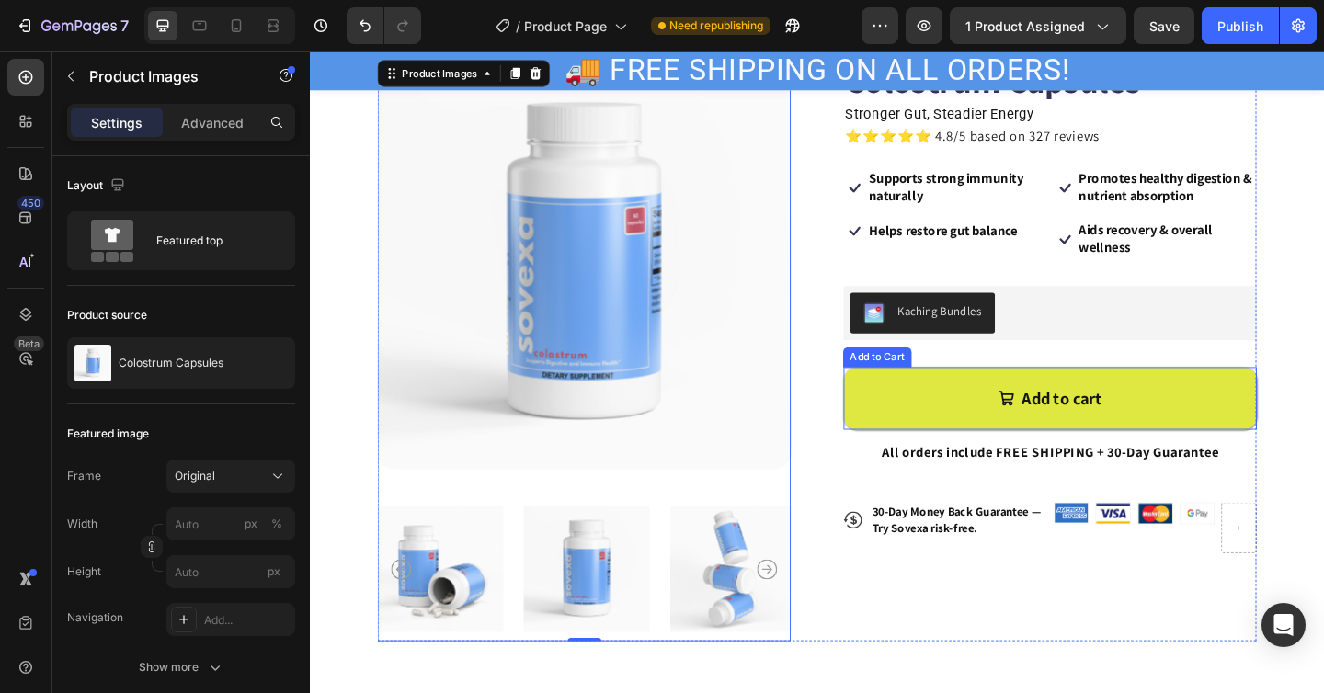
click at [934, 394] on div "Add to cart Add to Cart" at bounding box center [1115, 414] width 450 height 97
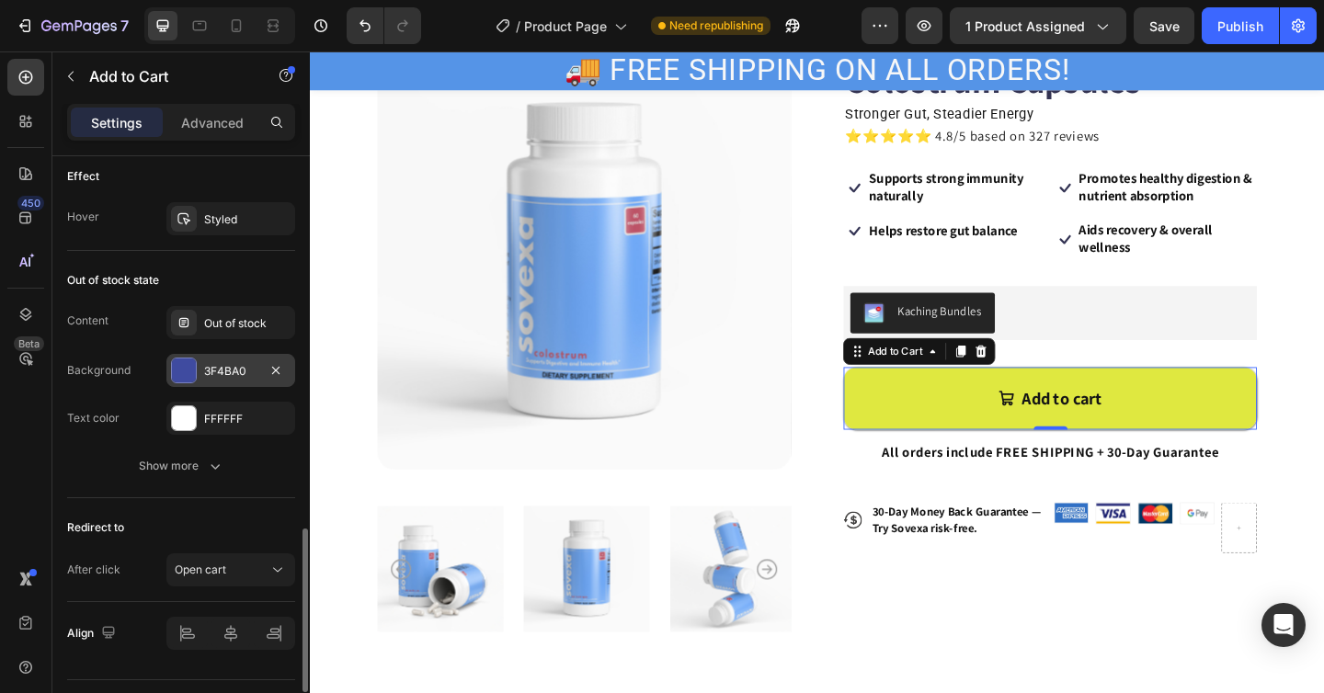
scroll to position [1447, 0]
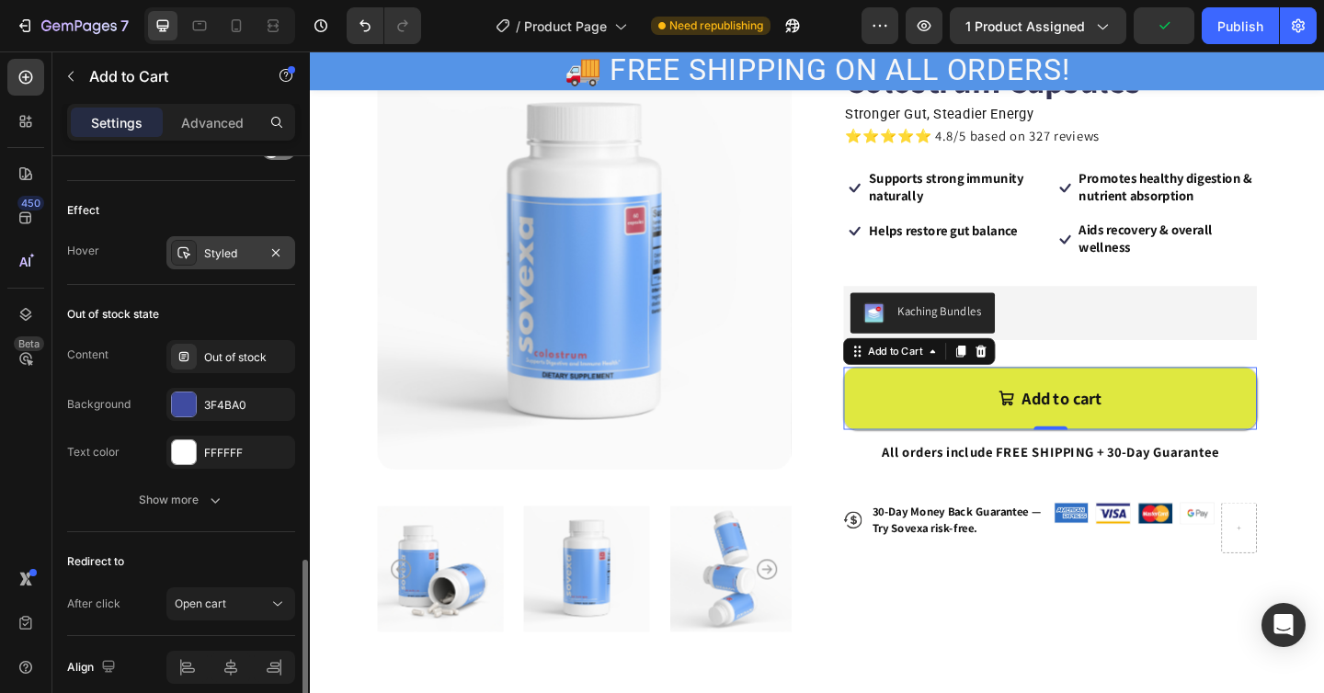
click at [237, 268] on div "Styled" at bounding box center [230, 252] width 129 height 33
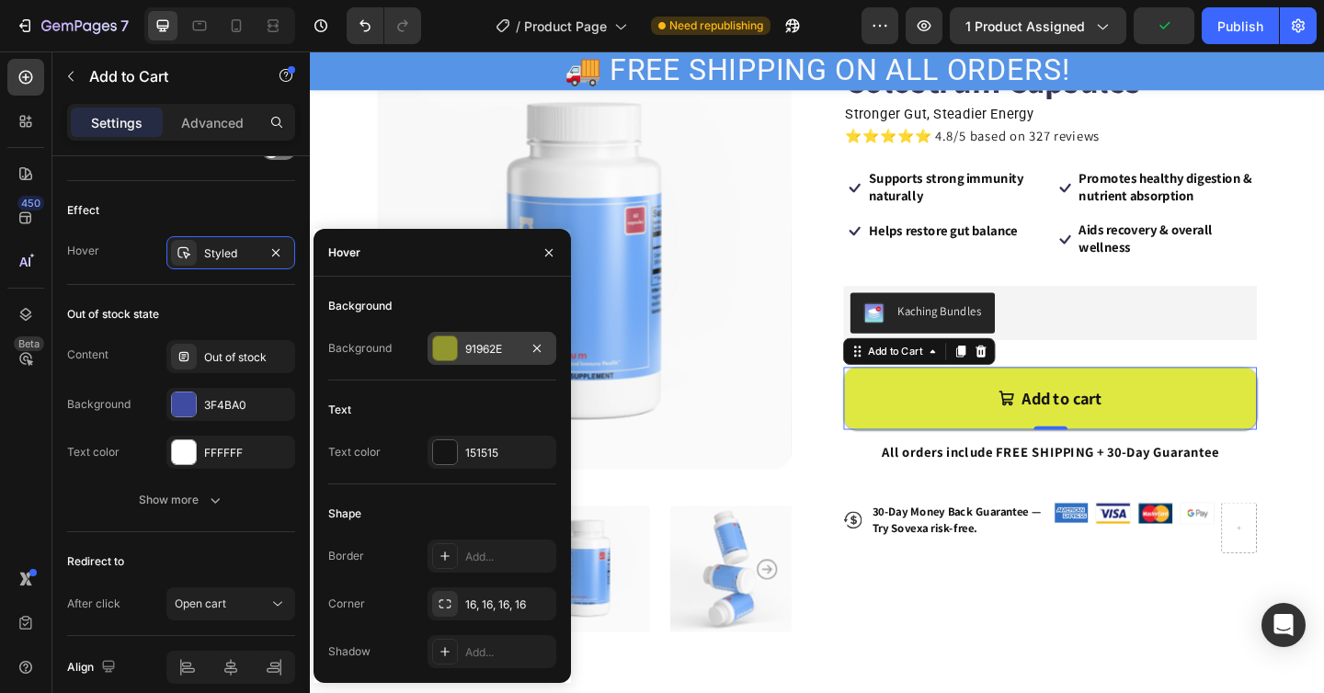
click at [459, 354] on div "91962E" at bounding box center [492, 348] width 129 height 33
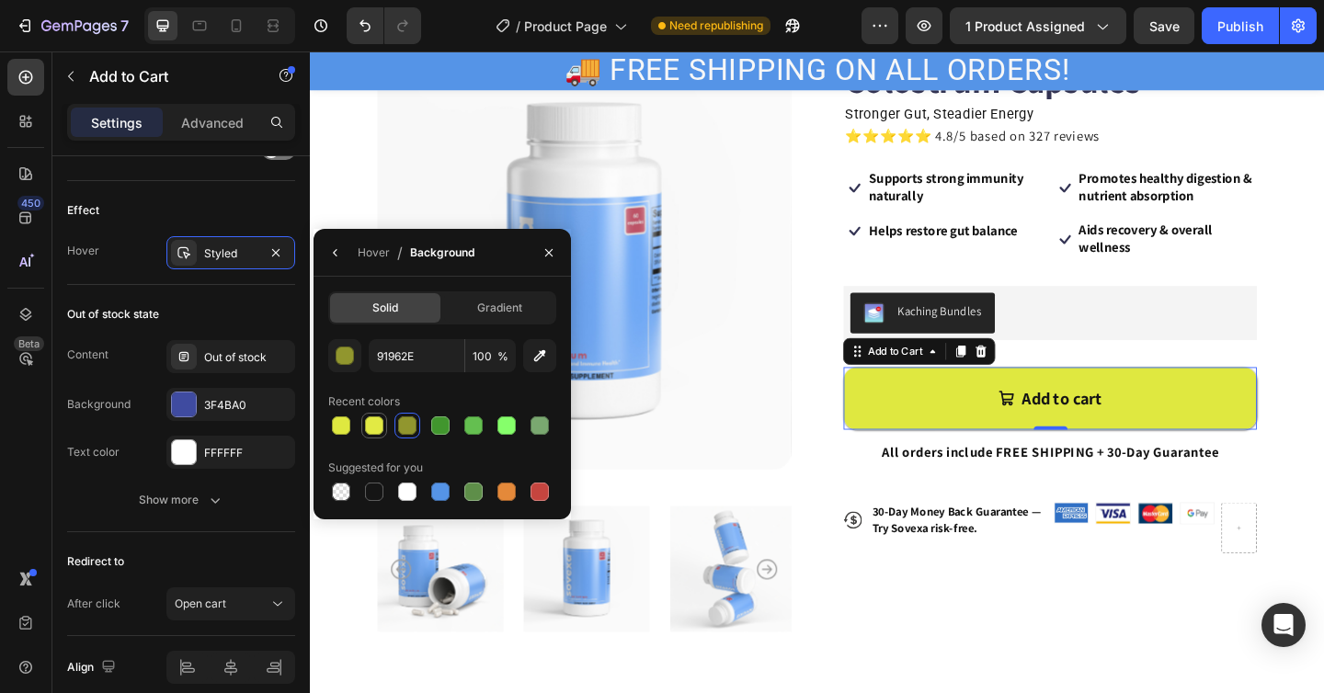
click at [378, 428] on div at bounding box center [374, 426] width 18 height 18
click at [356, 420] on div at bounding box center [442, 426] width 228 height 26
click at [341, 429] on div at bounding box center [341, 426] width 18 height 18
click at [374, 427] on div at bounding box center [374, 426] width 18 height 18
click at [361, 432] on div at bounding box center [374, 426] width 26 height 26
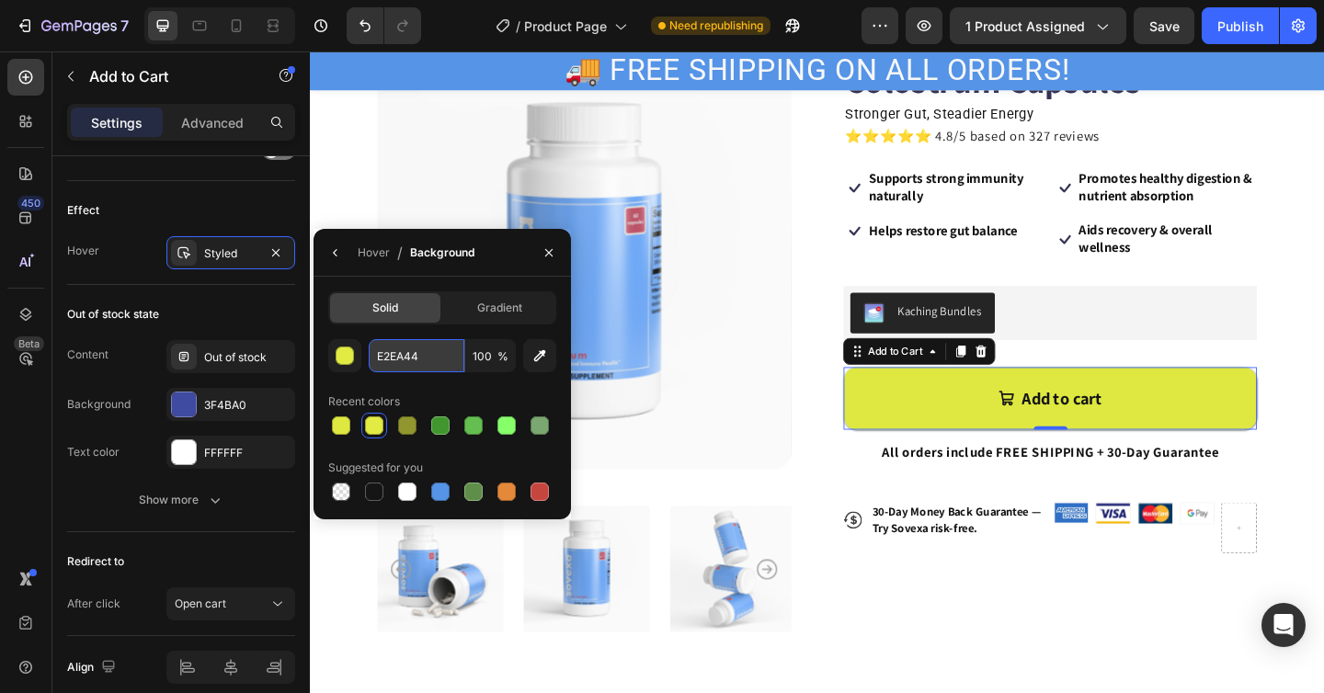
click at [410, 359] on input "E2EA44" at bounding box center [417, 355] width 96 height 33
click at [352, 349] on div "button" at bounding box center [346, 357] width 18 height 18
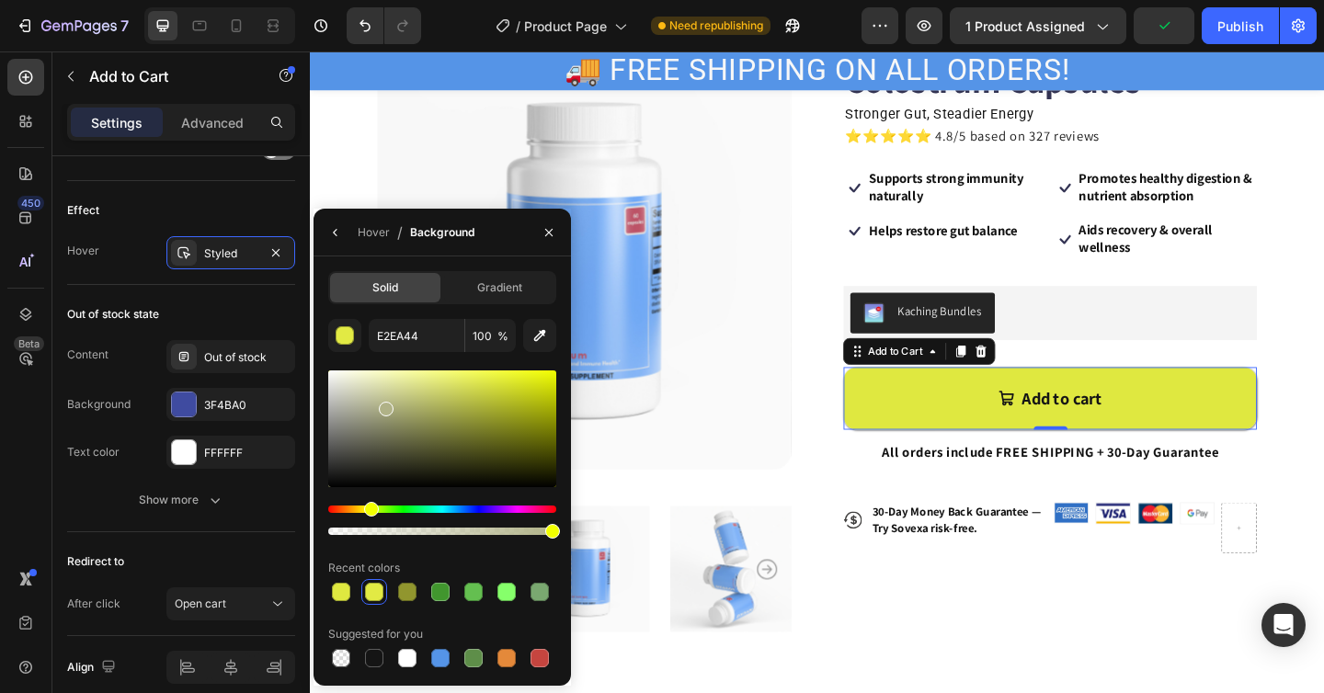
drag, startPoint x: 392, startPoint y: 418, endPoint x: 383, endPoint y: 404, distance: 16.9
click at [383, 404] on div at bounding box center [442, 429] width 228 height 117
drag, startPoint x: 388, startPoint y: 412, endPoint x: 435, endPoint y: 373, distance: 60.7
click at [435, 373] on div at bounding box center [432, 378] width 15 height 15
type input "F1F785"
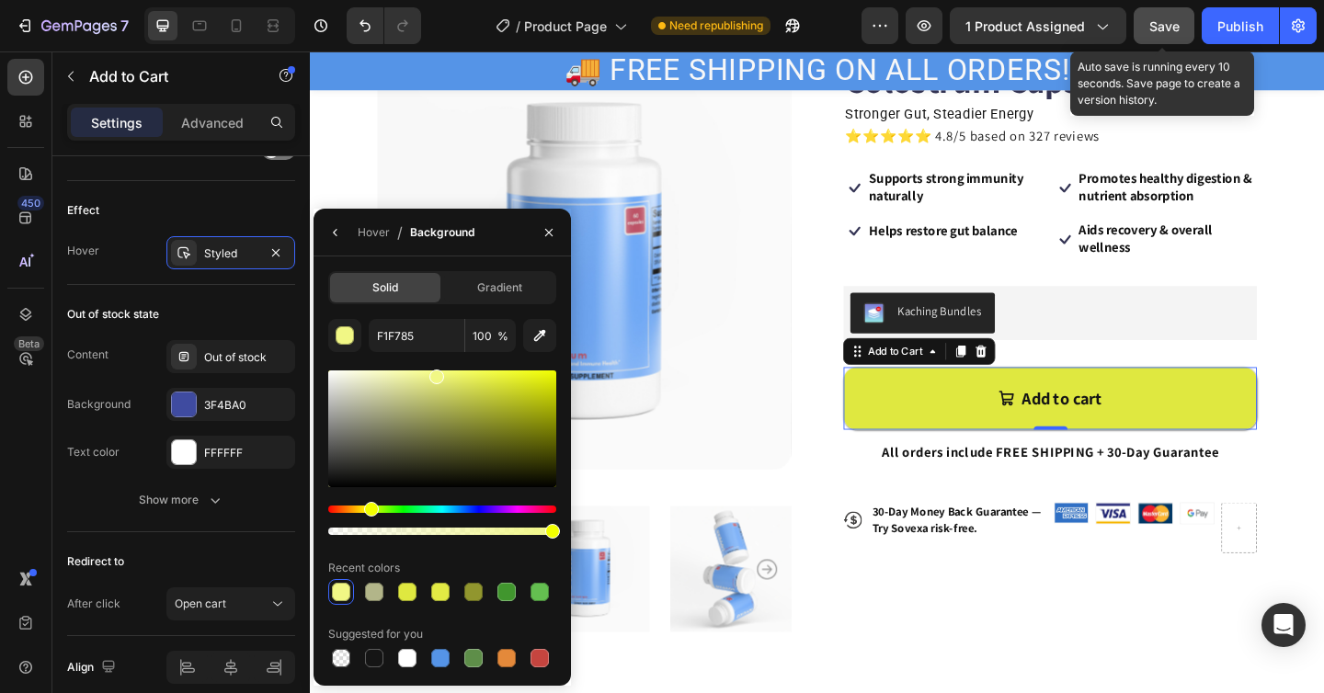
click at [1170, 33] on div "Save" at bounding box center [1164, 26] width 30 height 19
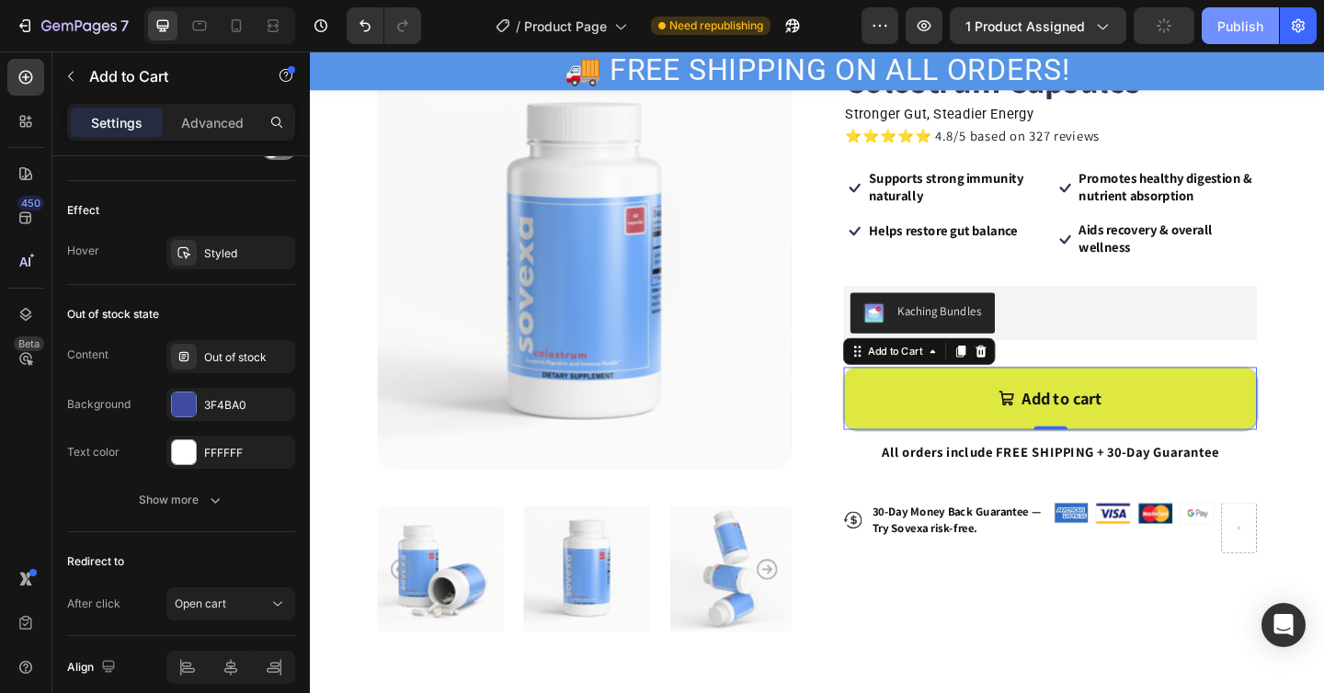
click at [1224, 33] on div "Publish" at bounding box center [1240, 26] width 46 height 19
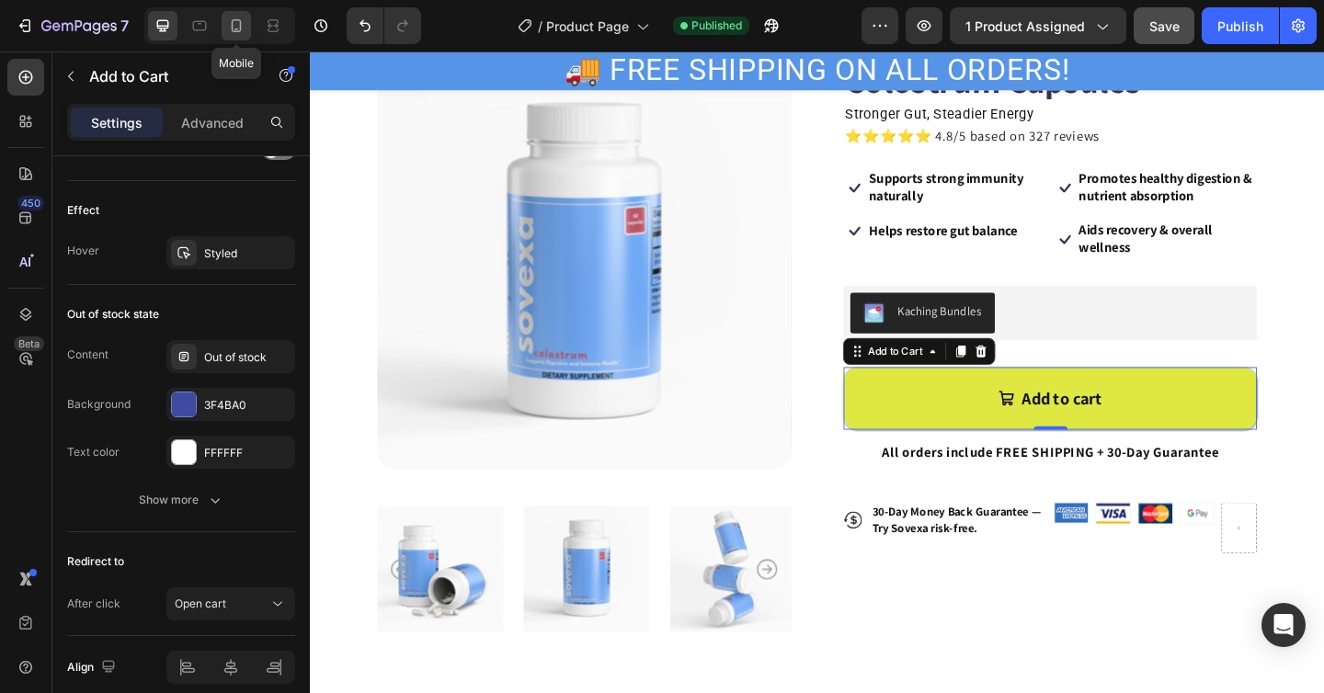
click at [227, 29] on icon at bounding box center [236, 26] width 18 height 18
type input "56"
type input "14"
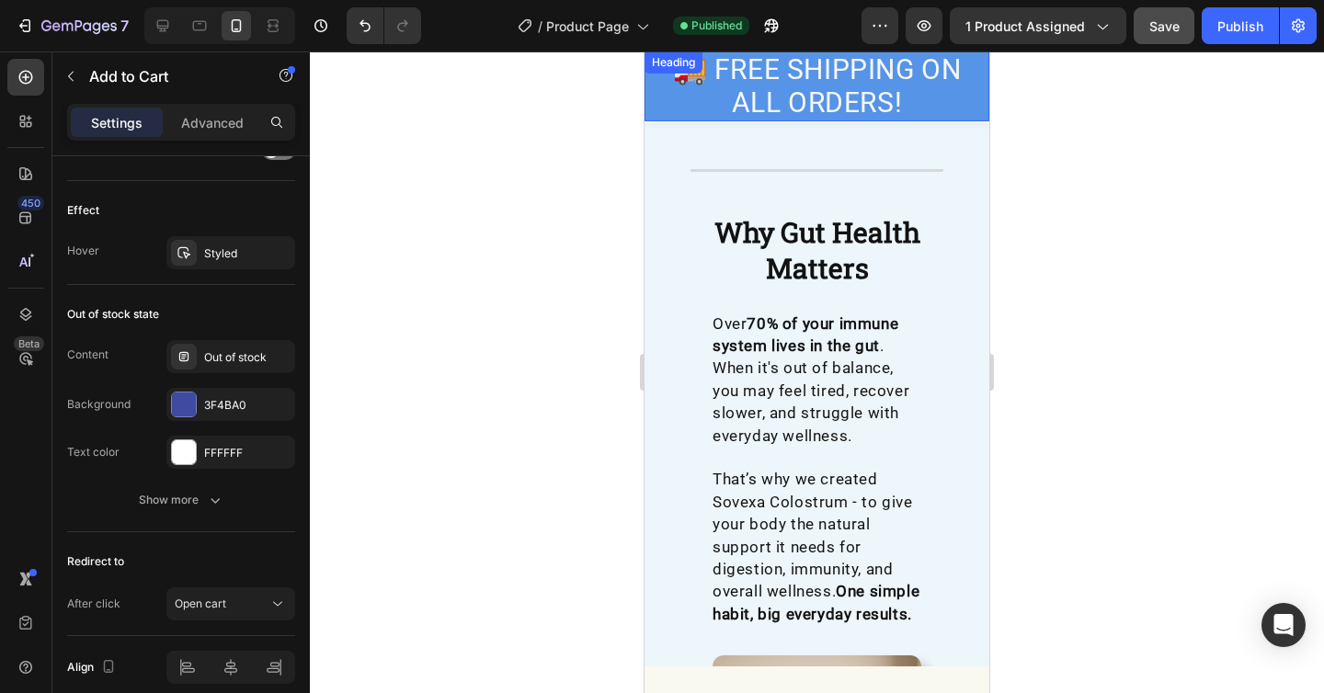
scroll to position [1016, 0]
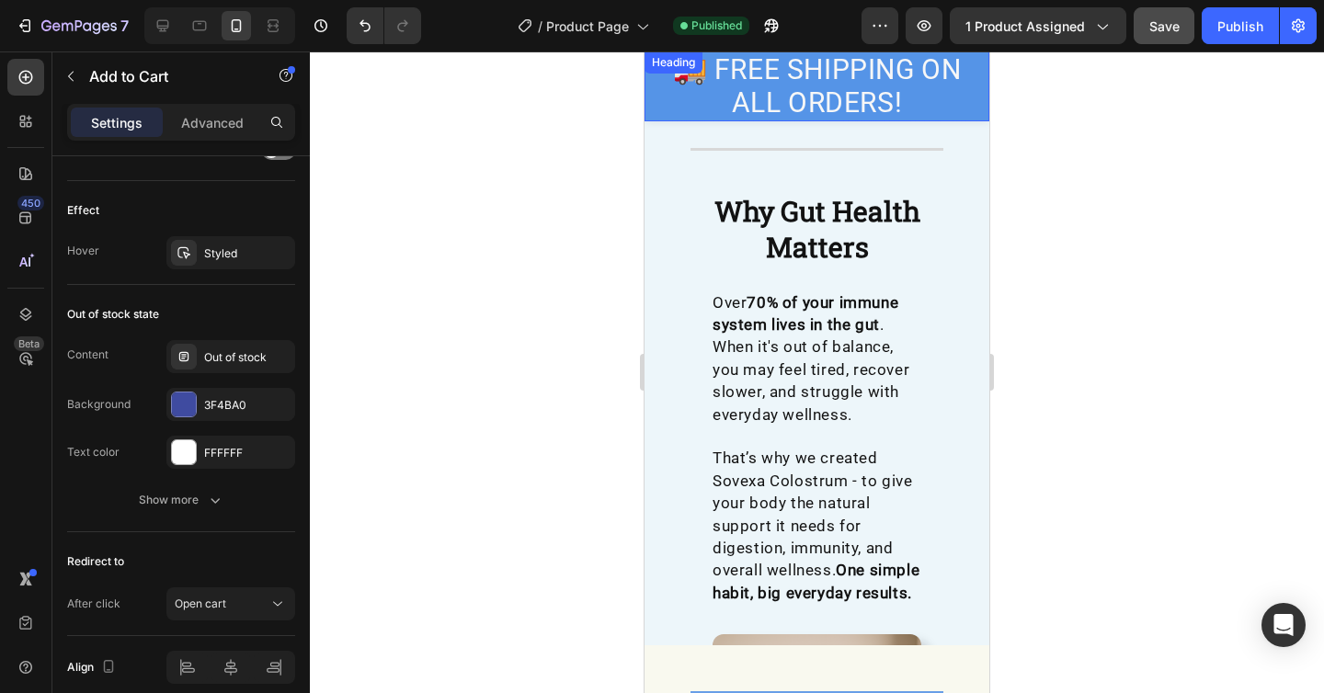
click at [936, 97] on h2 "🚚 FREE SHIPPING ON ALL ORDERS!" at bounding box center [817, 86] width 345 height 70
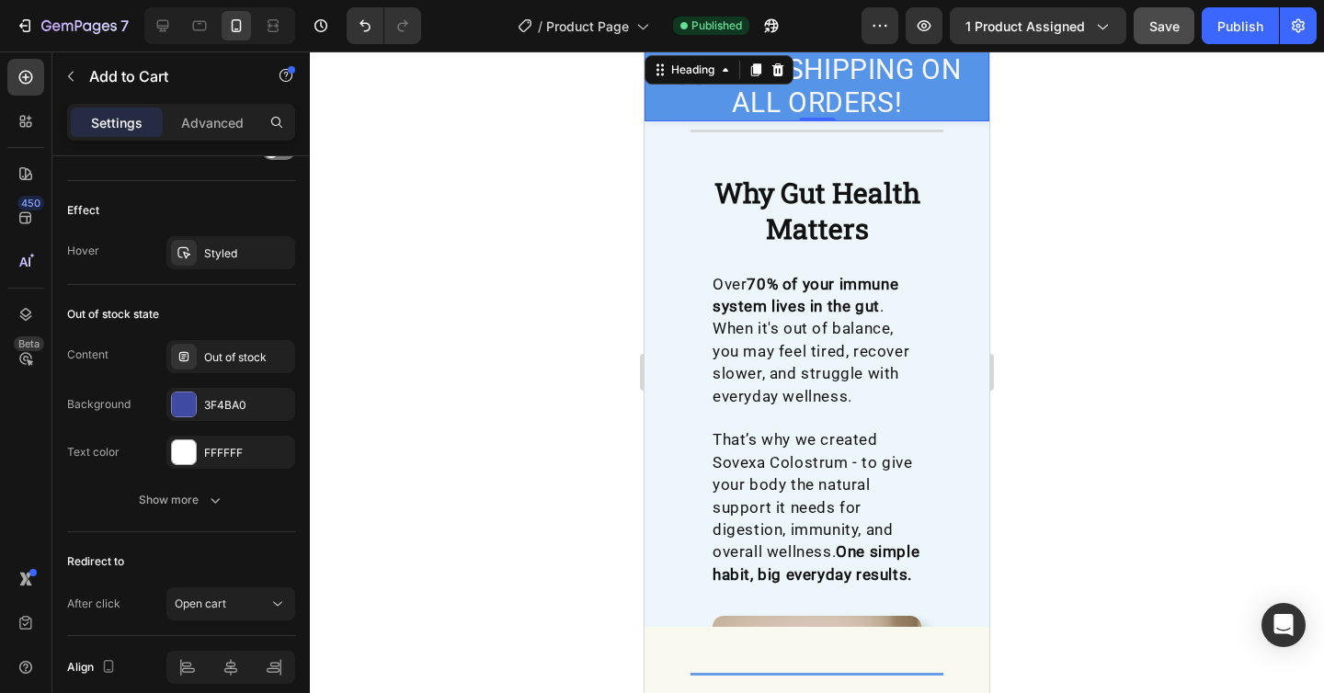
scroll to position [0, 0]
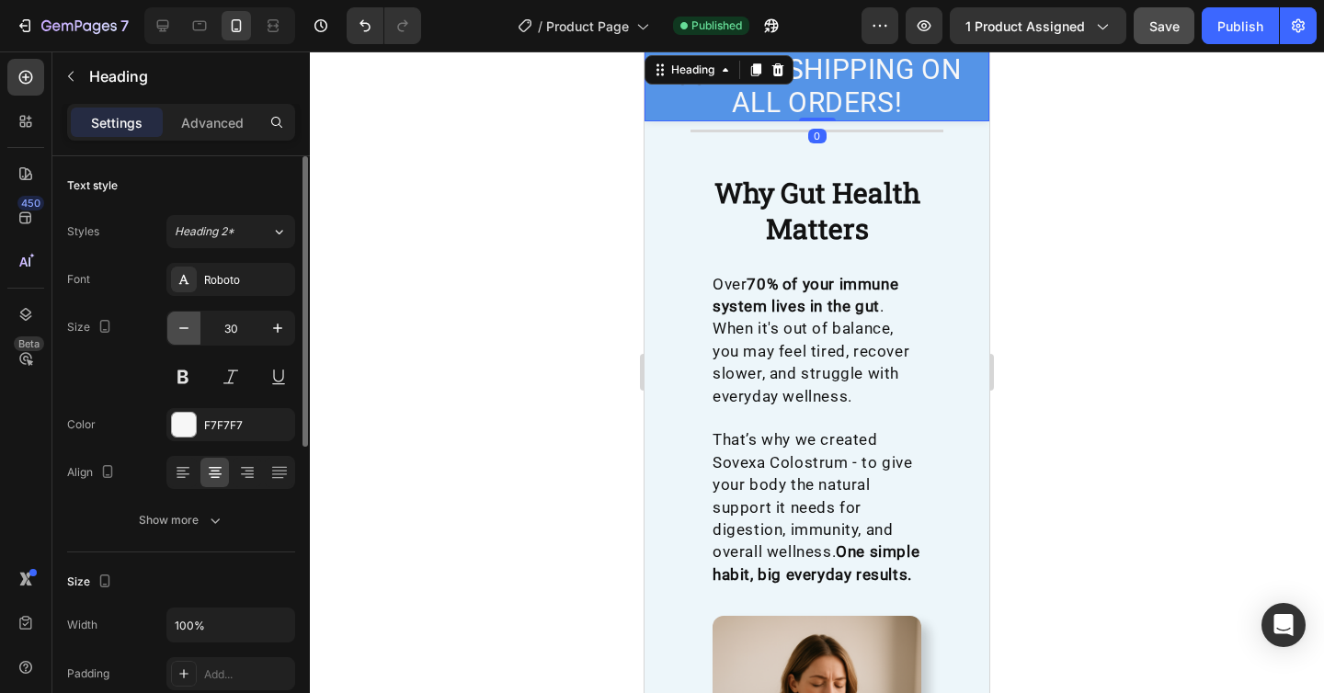
click at [187, 338] on button "button" at bounding box center [183, 328] width 33 height 33
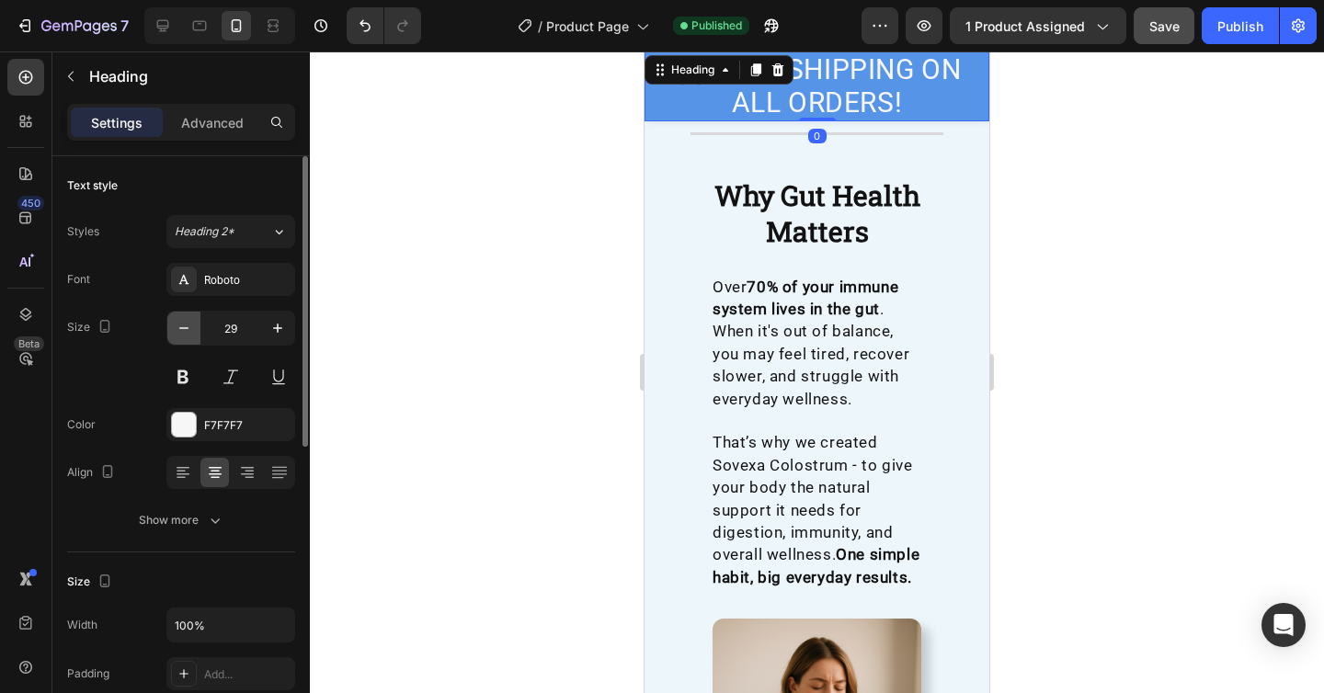
click at [187, 338] on button "button" at bounding box center [183, 328] width 33 height 33
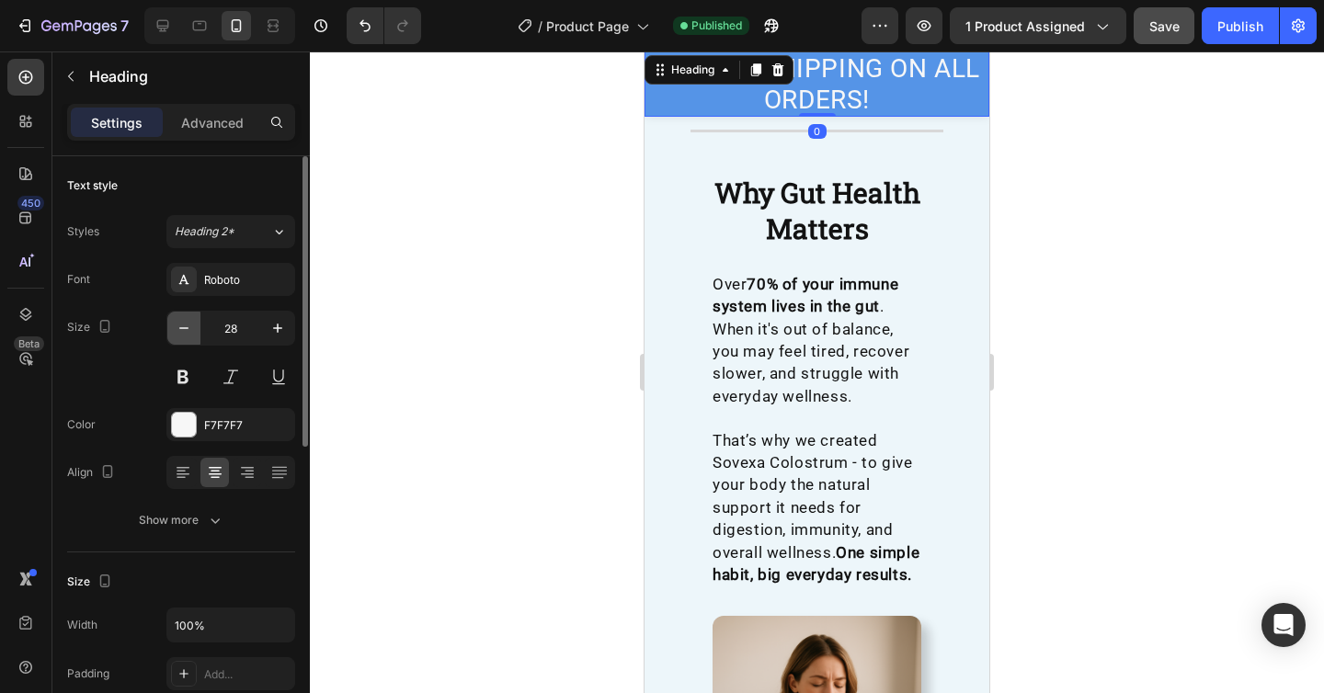
click at [187, 338] on button "button" at bounding box center [183, 328] width 33 height 33
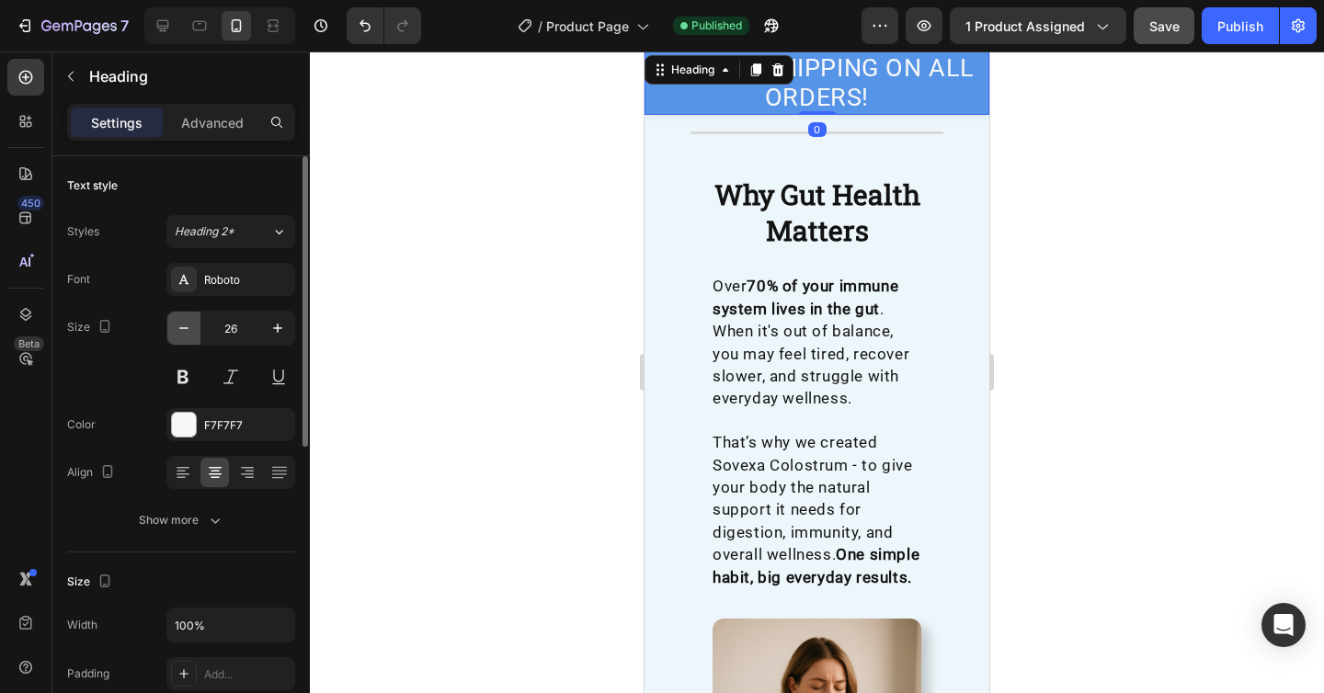
click at [187, 338] on button "button" at bounding box center [183, 328] width 33 height 33
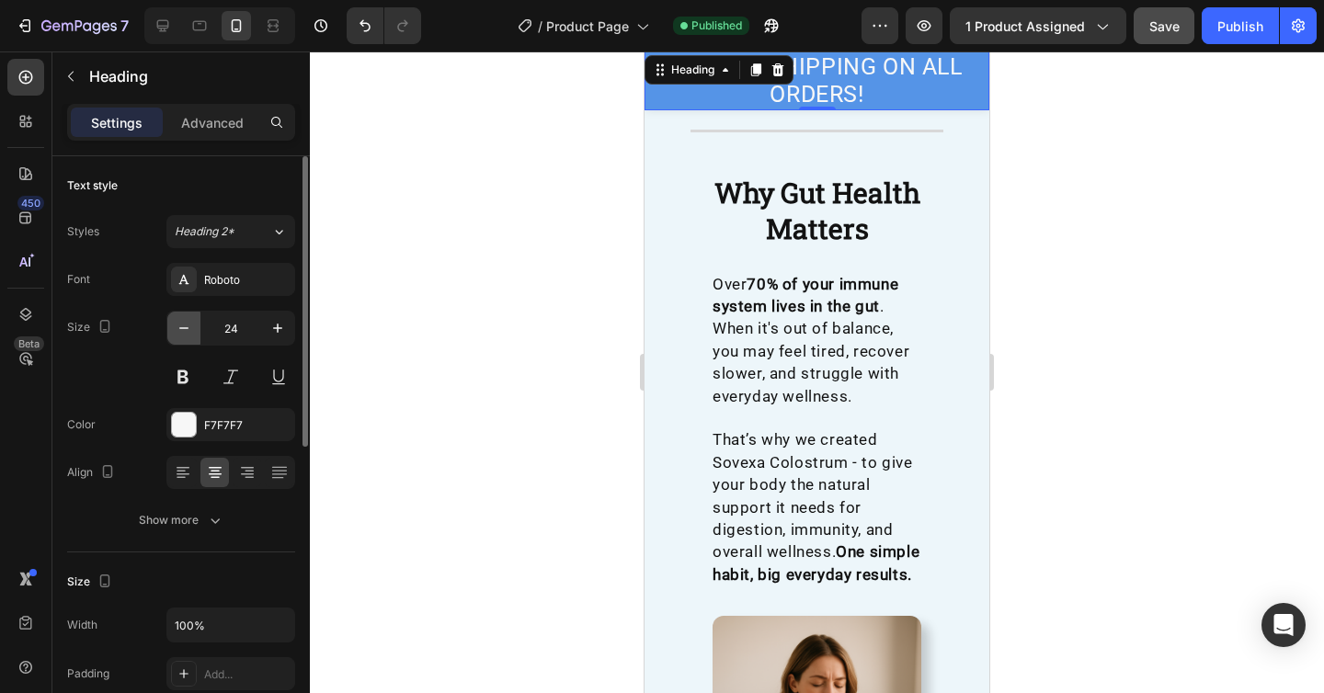
click at [187, 338] on button "button" at bounding box center [183, 328] width 33 height 33
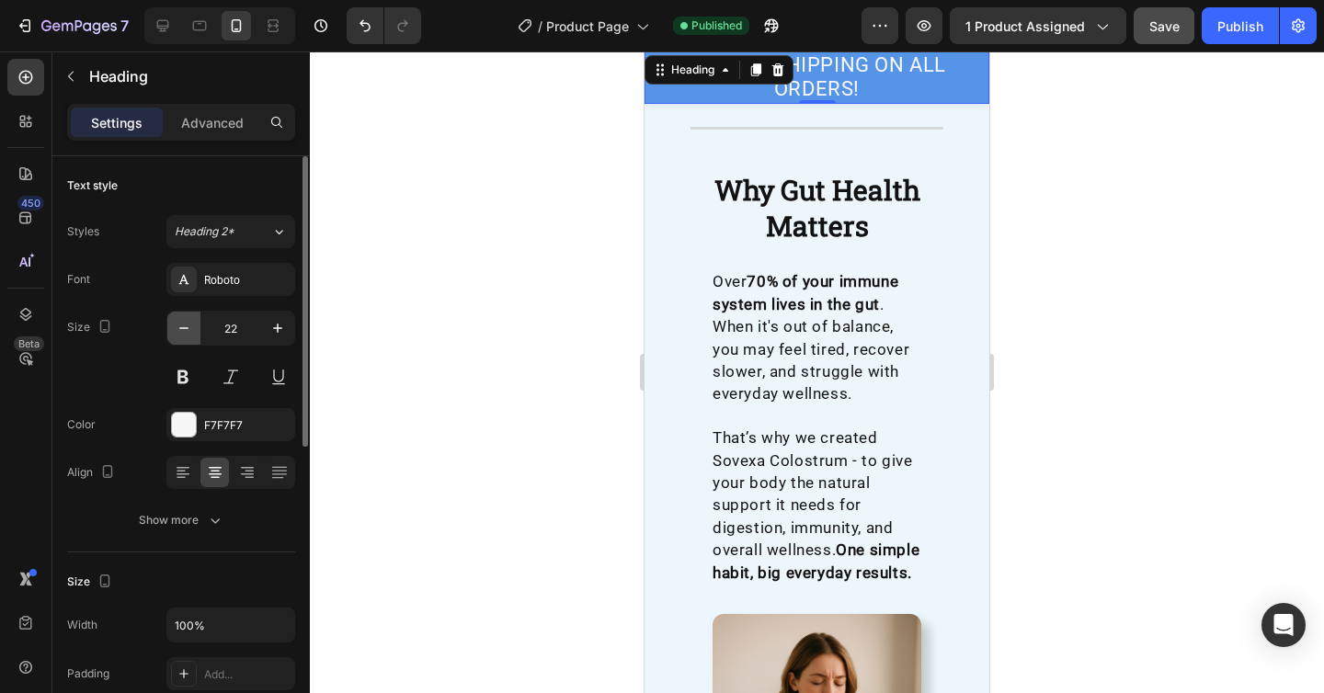
click at [187, 338] on button "button" at bounding box center [183, 328] width 33 height 33
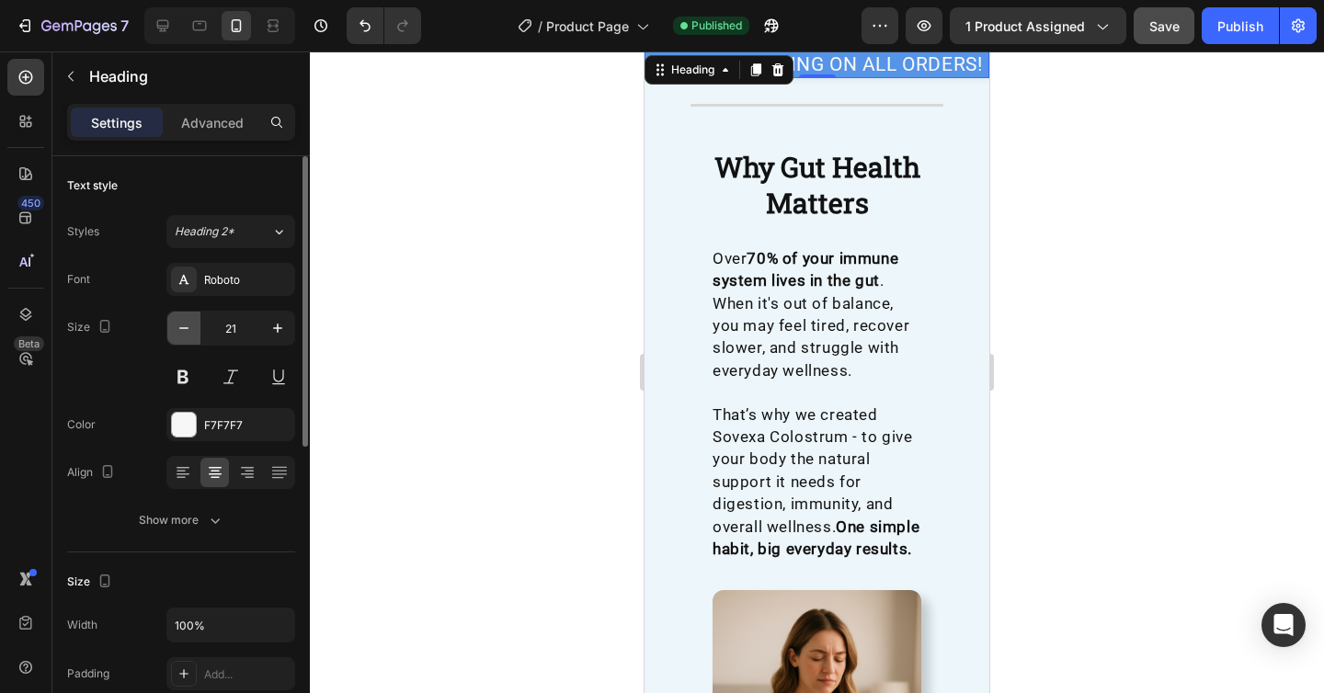
click at [187, 338] on button "button" at bounding box center [183, 328] width 33 height 33
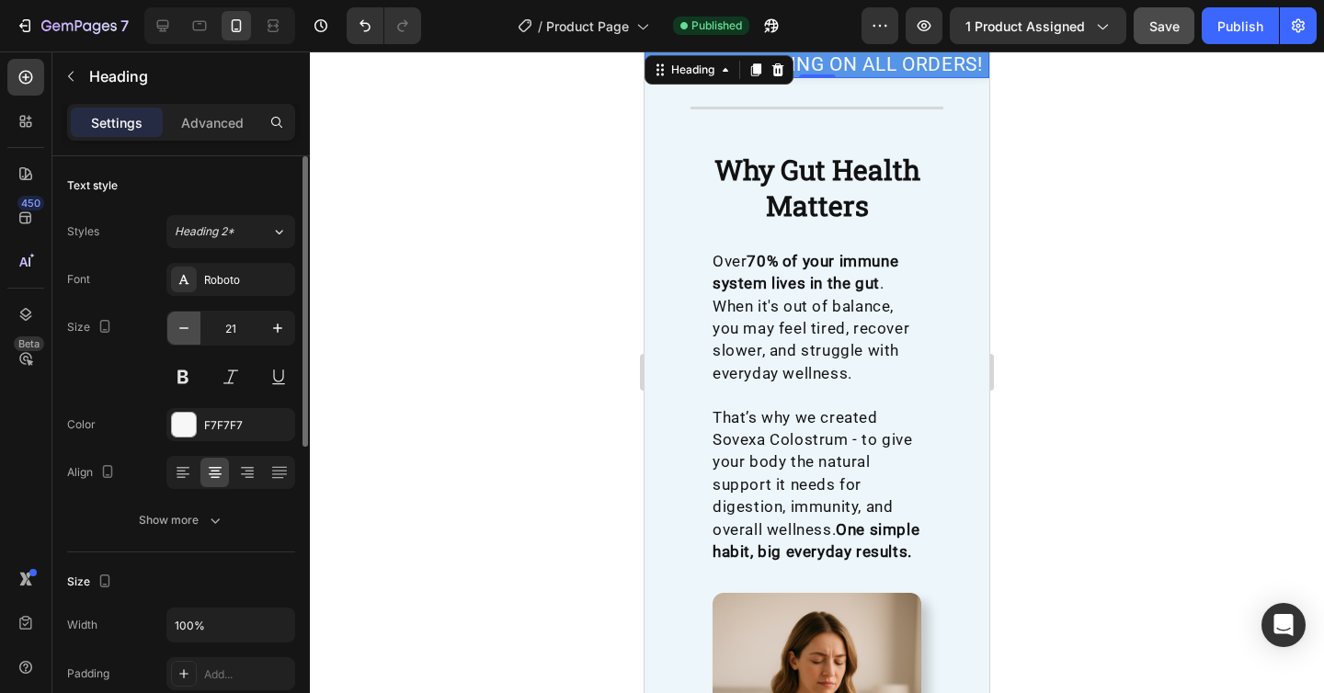
type input "20"
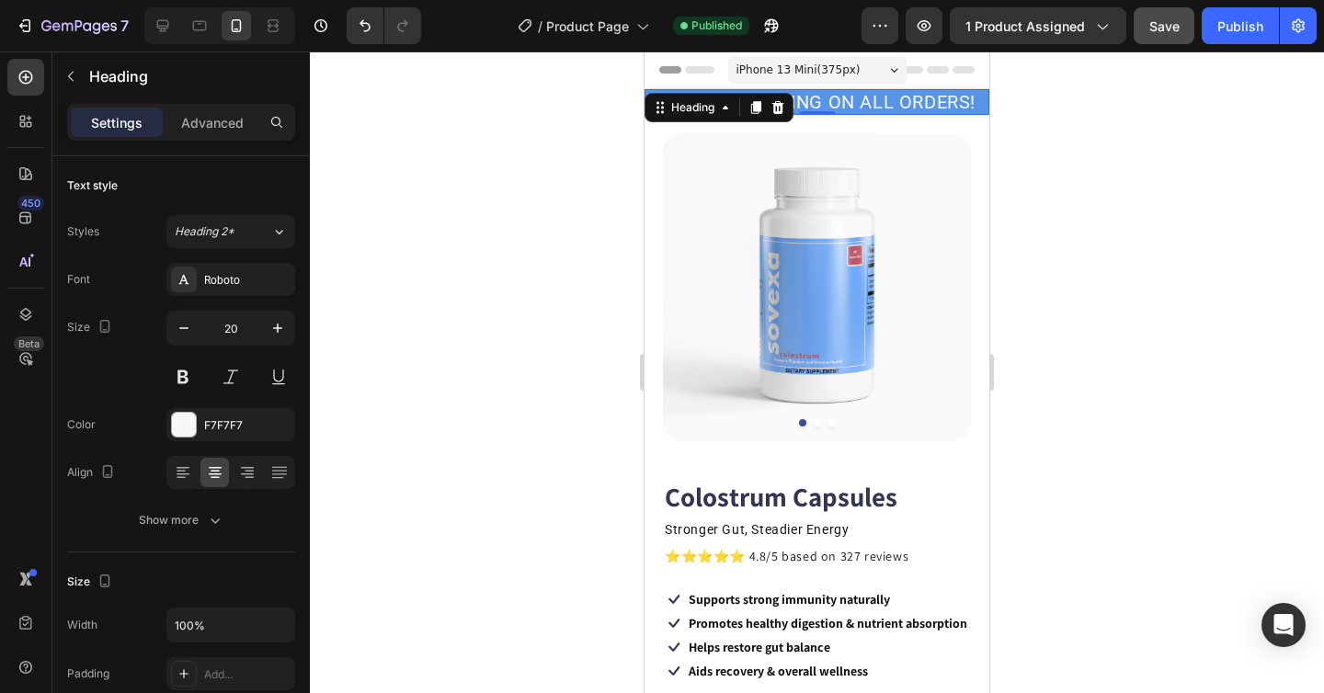
click at [1096, 332] on div at bounding box center [817, 372] width 1014 height 642
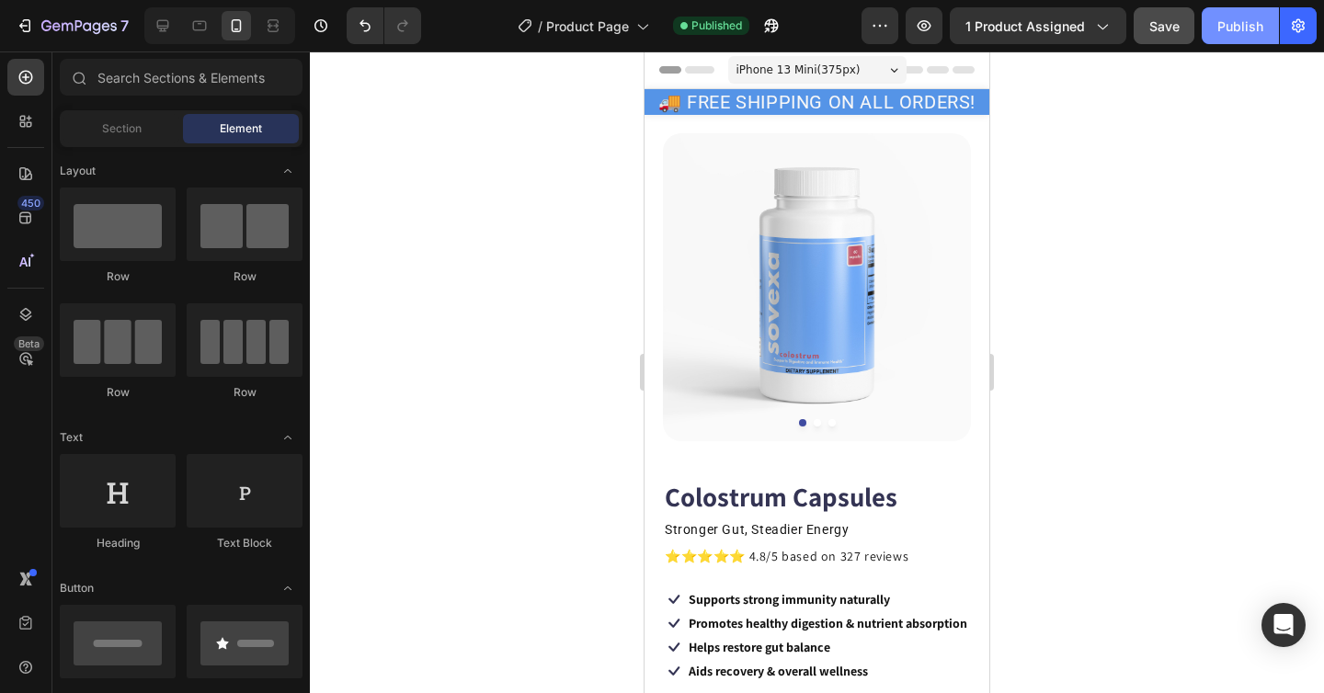
click at [1258, 19] on div "Publish" at bounding box center [1240, 26] width 46 height 19
click at [159, 28] on icon at bounding box center [163, 26] width 12 height 12
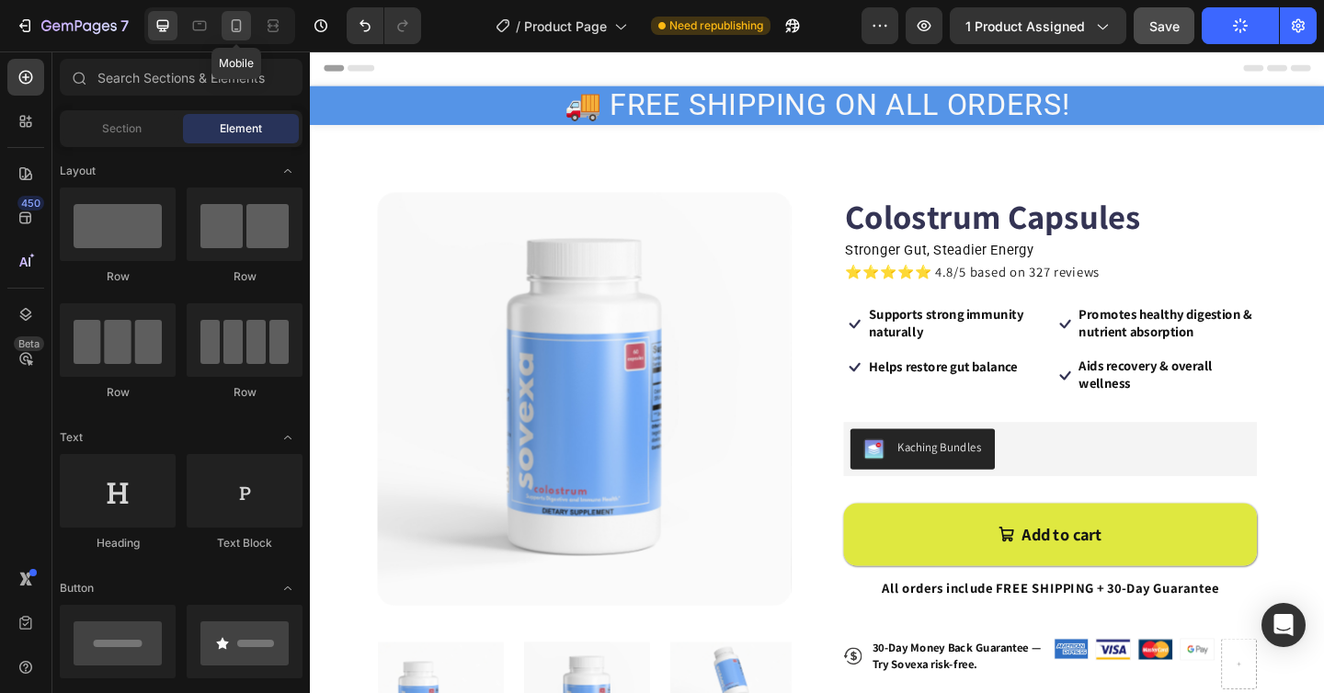
click at [239, 31] on icon at bounding box center [237, 25] width 10 height 13
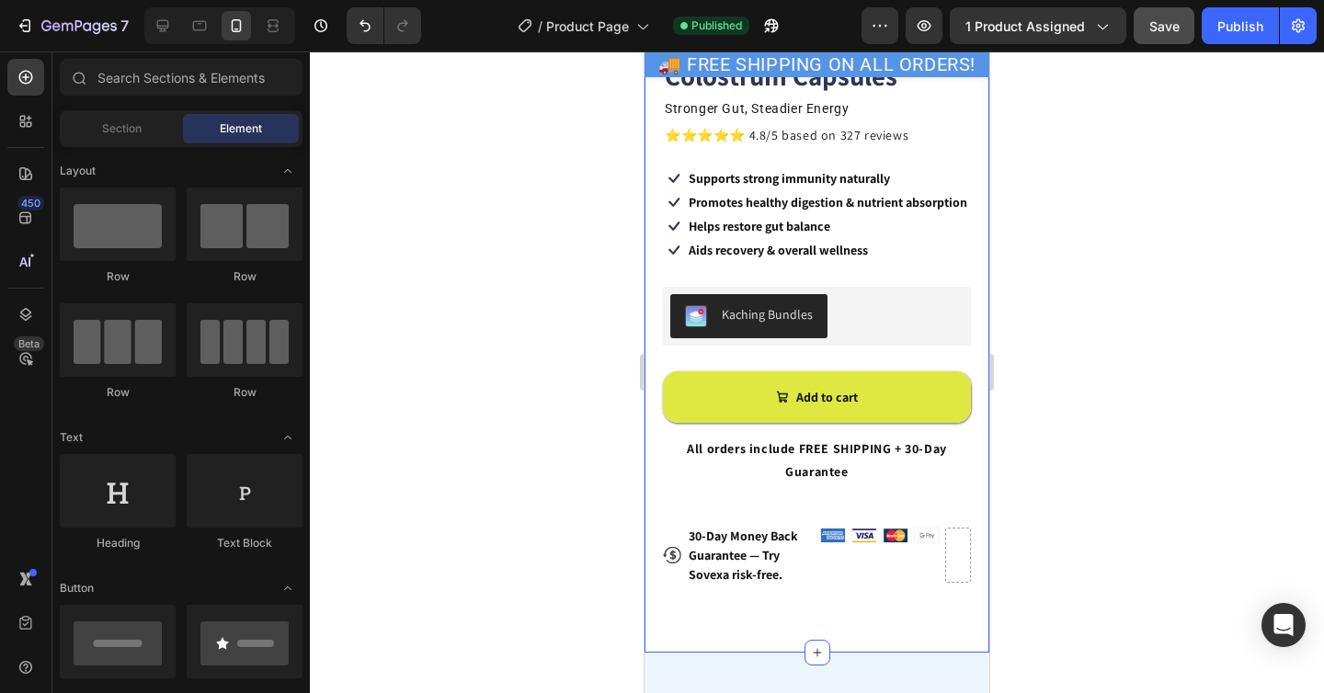
scroll to position [532, 0]
